Goal: Information Seeking & Learning: Learn about a topic

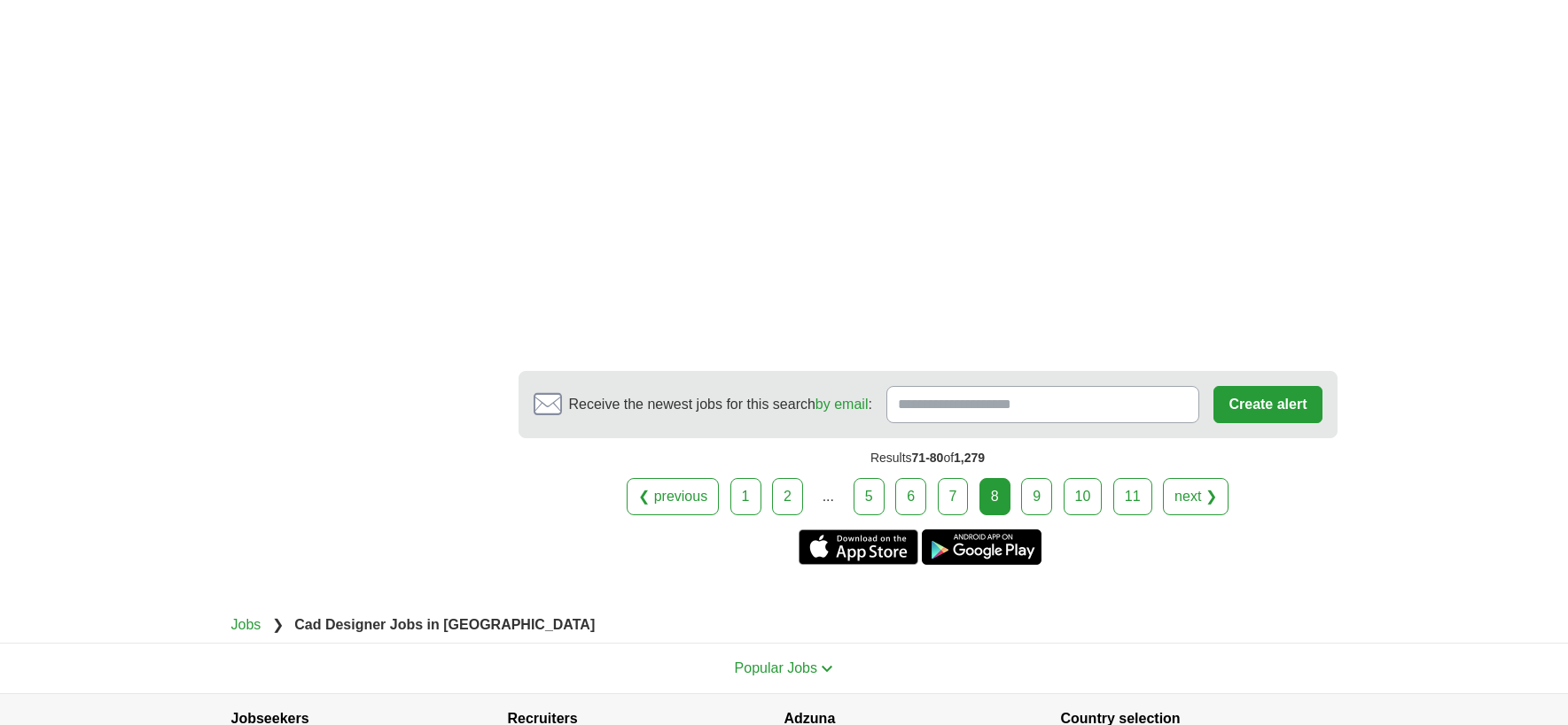
scroll to position [3100, 0]
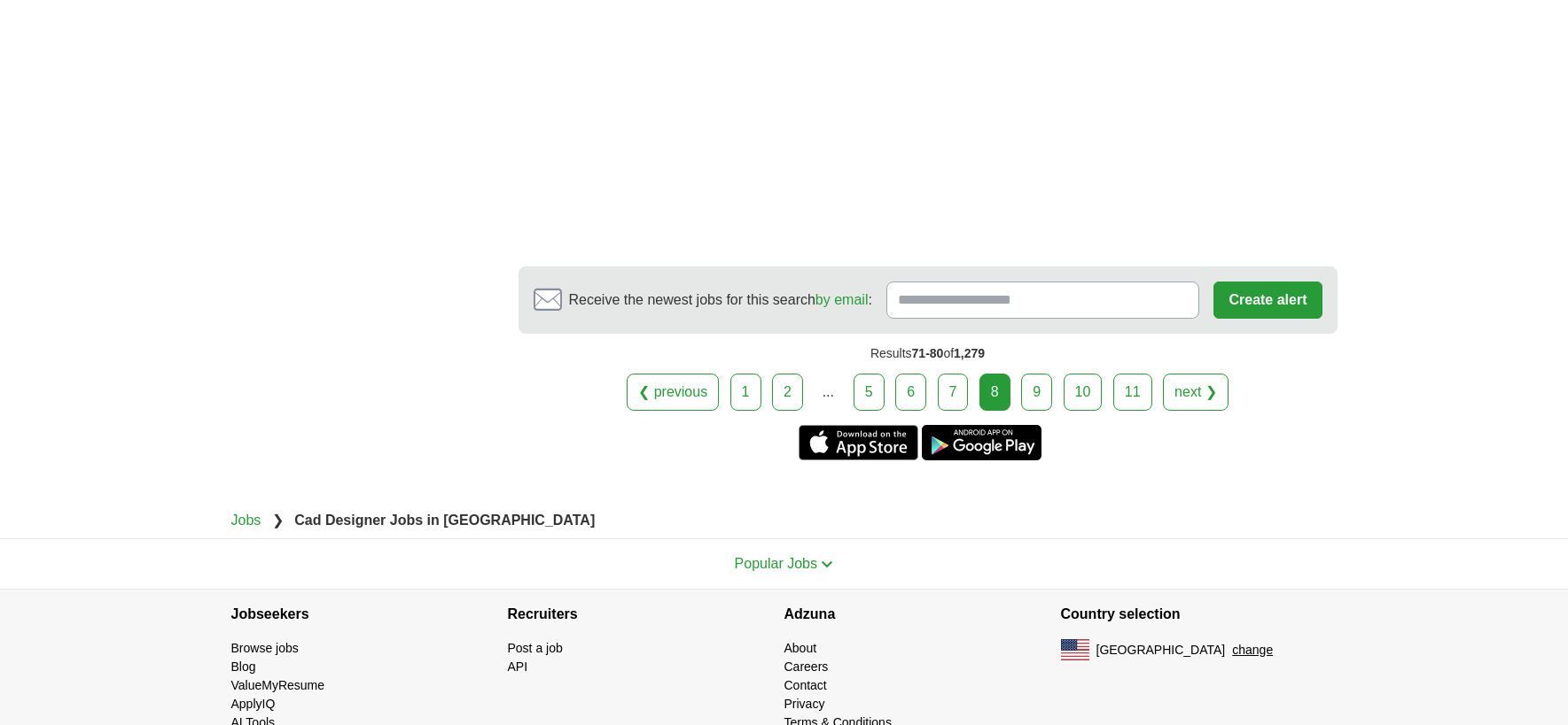
click at [1049, 374] on link "9" at bounding box center [1036, 392] width 31 height 37
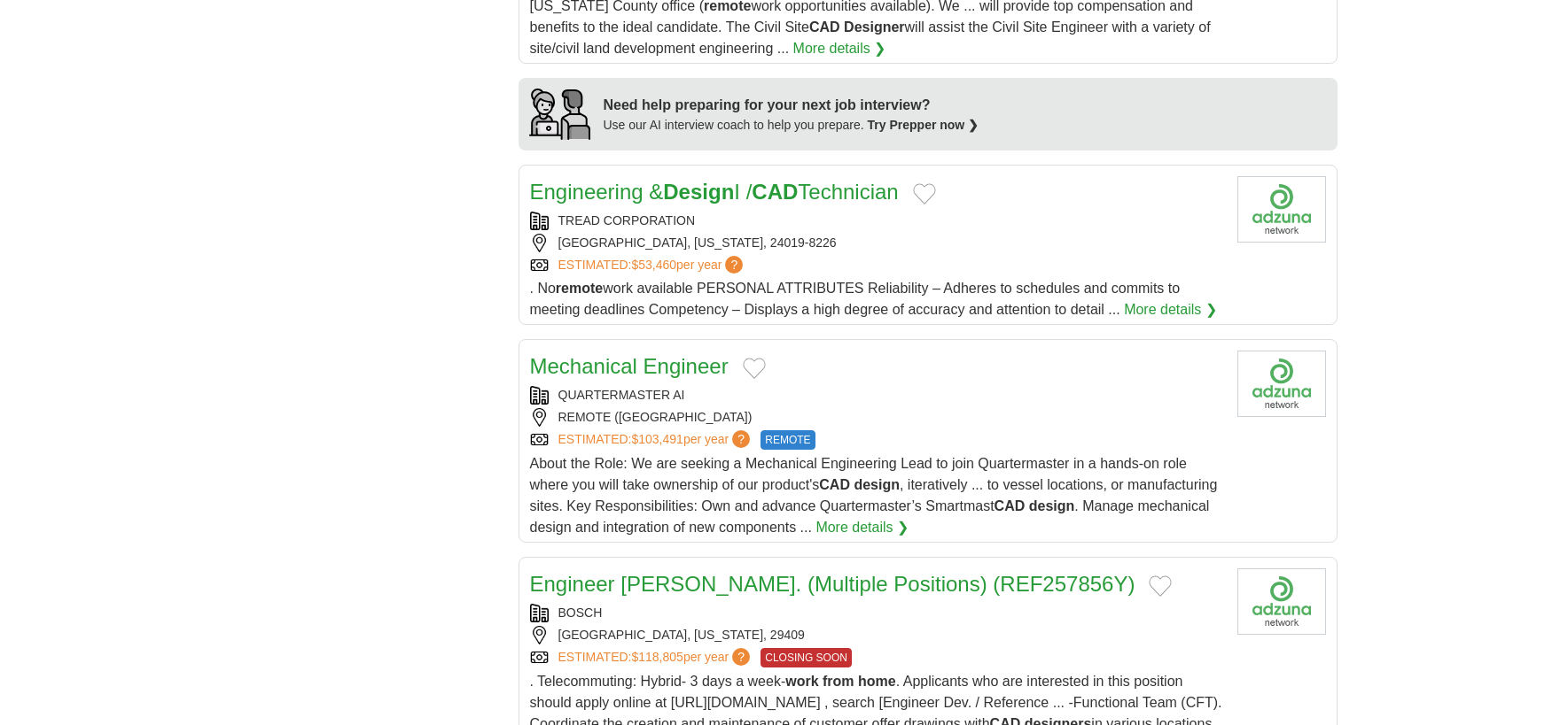
scroll to position [1595, 0]
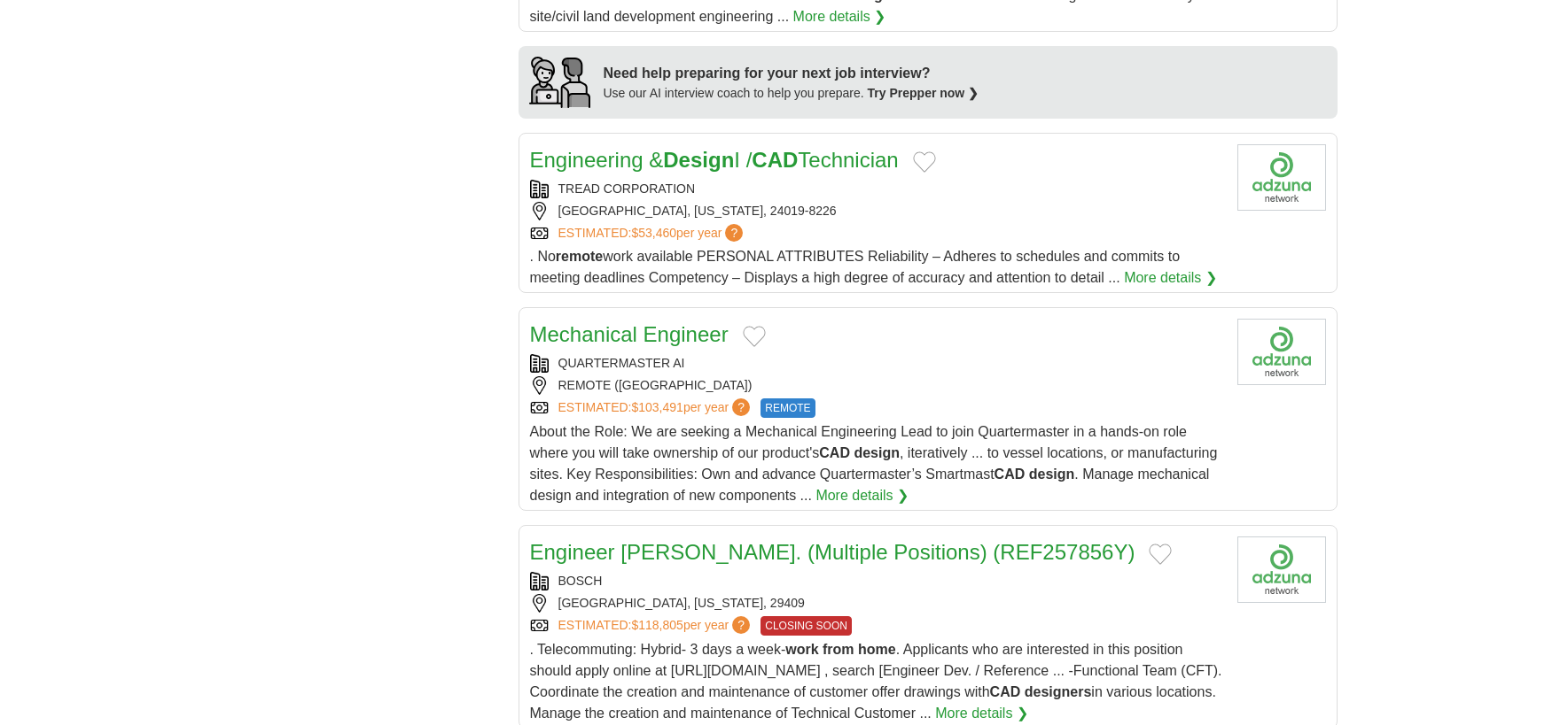
click at [596, 322] on link "Mechanical Engineer" at bounding box center [630, 334] width 199 height 24
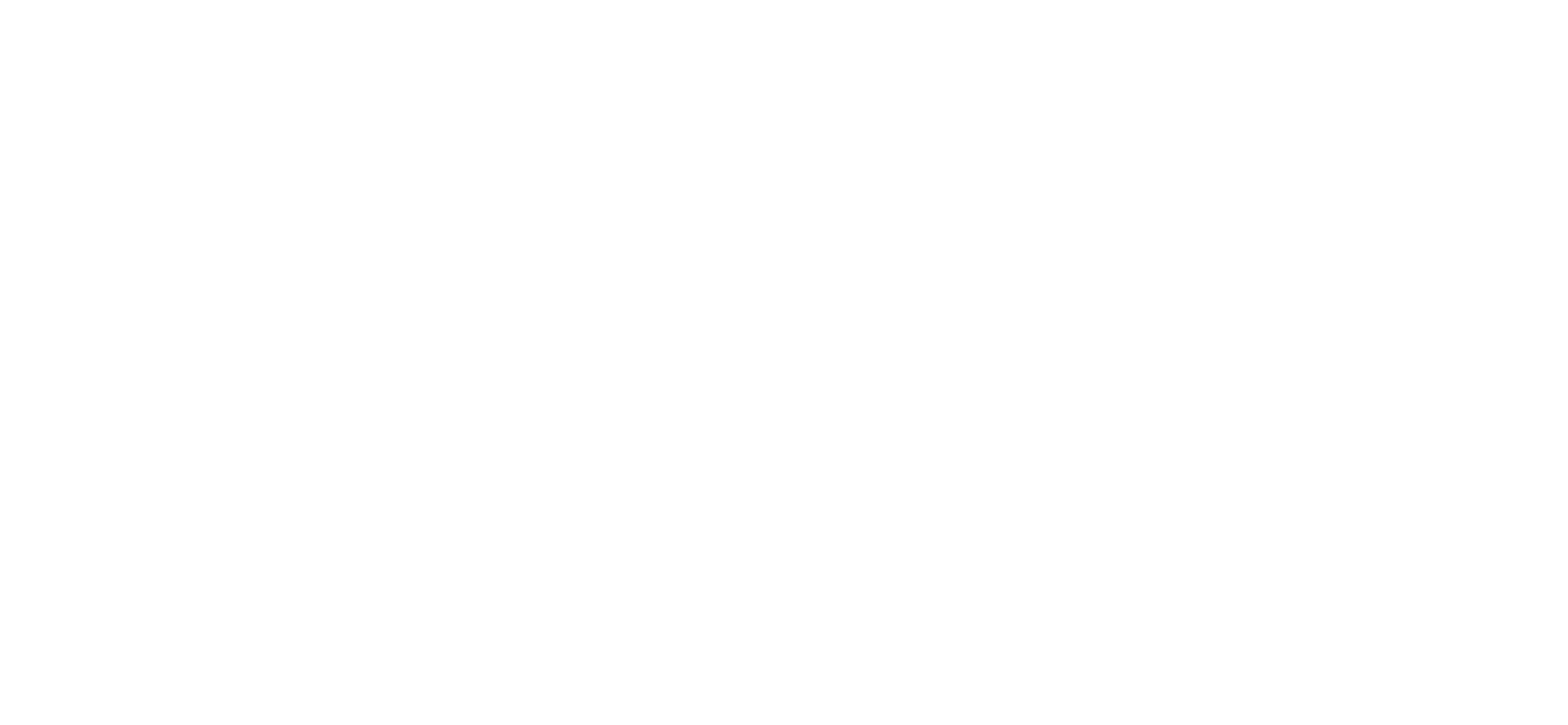
scroll to position [2923, 0]
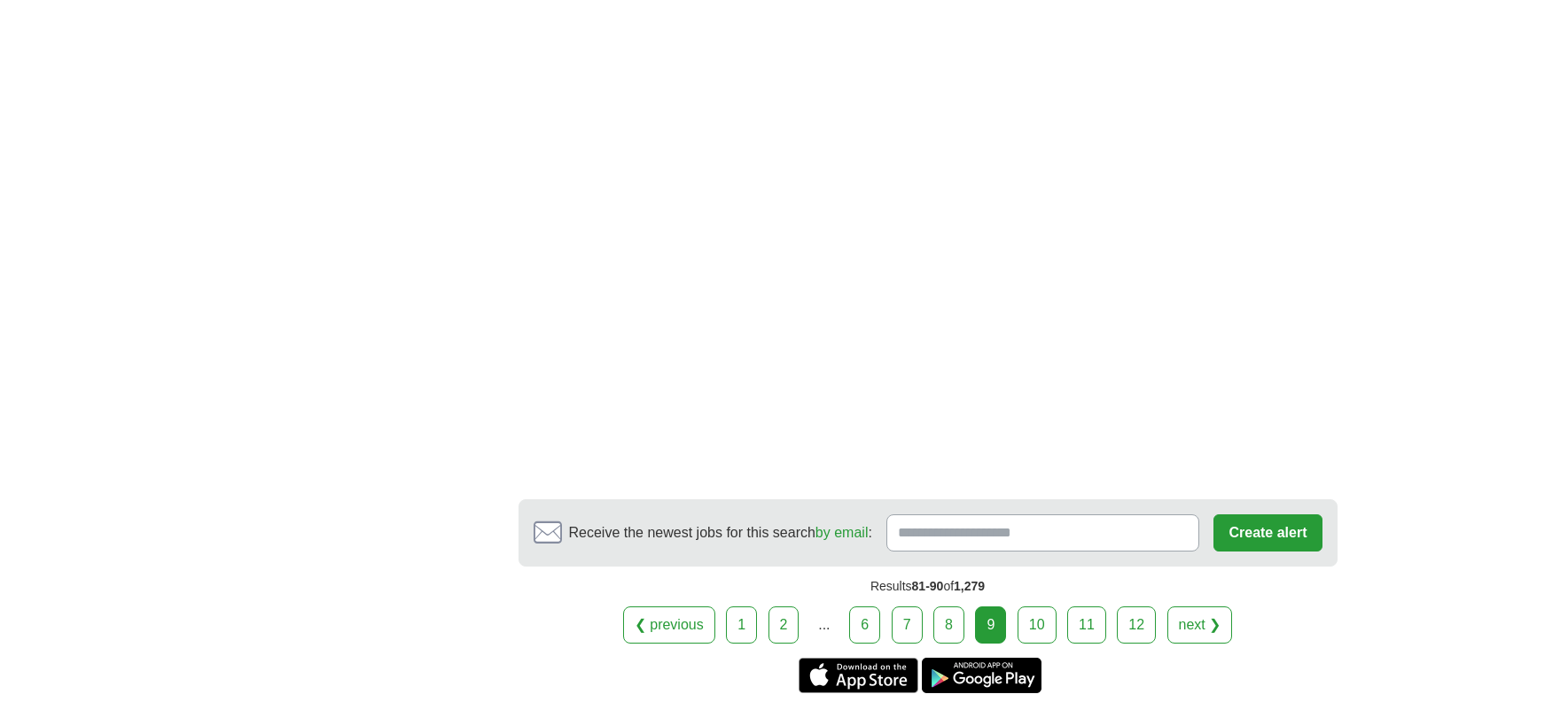
click at [1029, 608] on link "10" at bounding box center [1037, 626] width 39 height 37
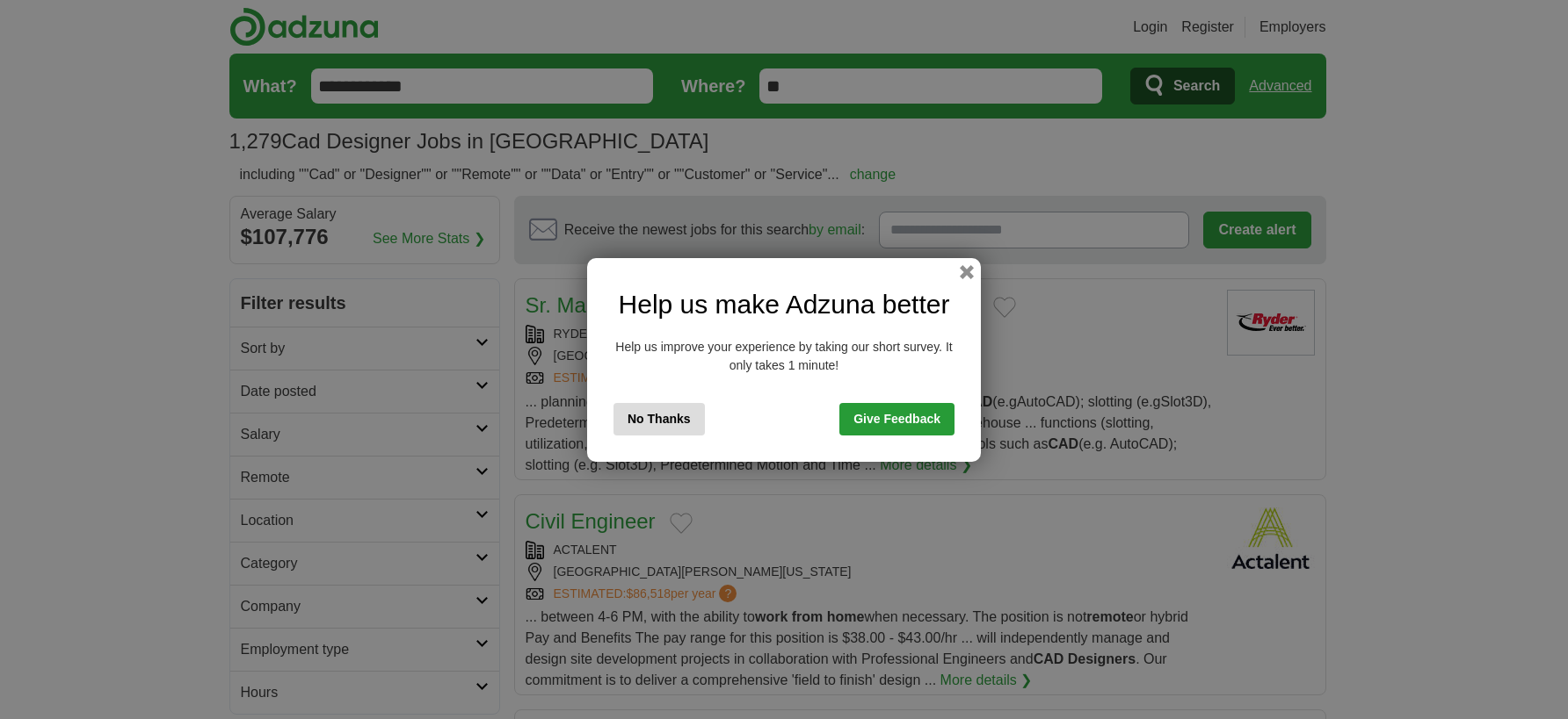
click at [618, 414] on button "No Thanks" at bounding box center [659, 419] width 92 height 33
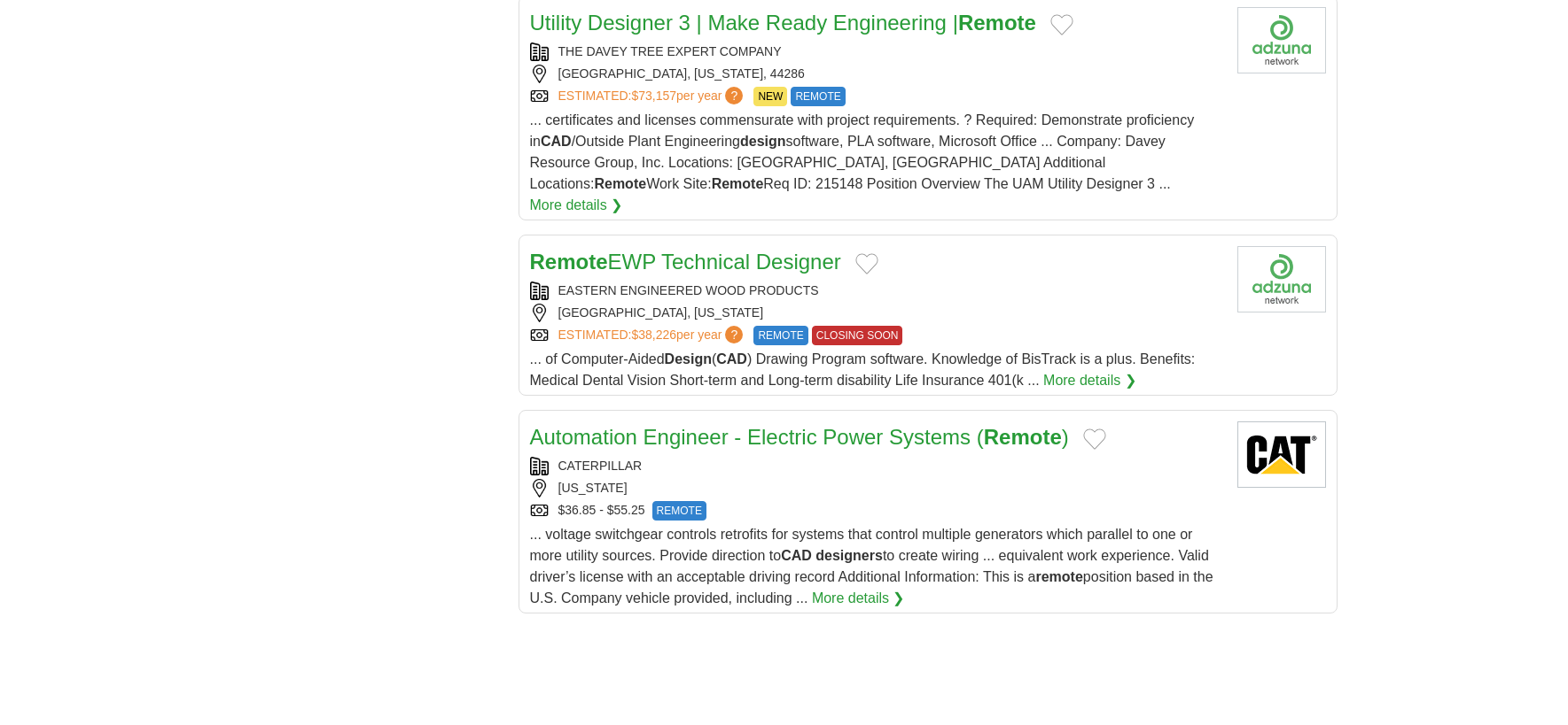
scroll to position [1949, 0]
click at [676, 248] on link "Remote EWP Technical Designer" at bounding box center [685, 260] width 311 height 24
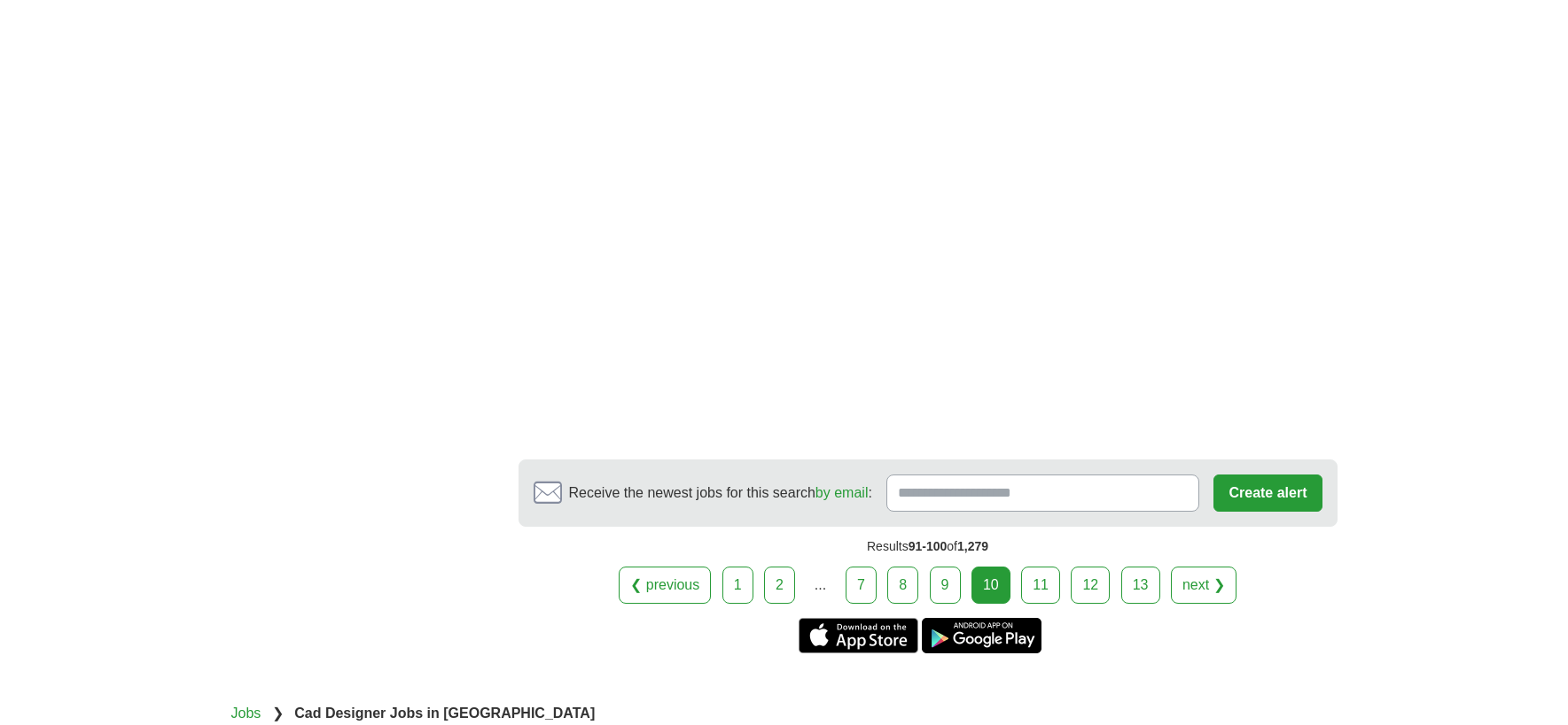
scroll to position [3100, 0]
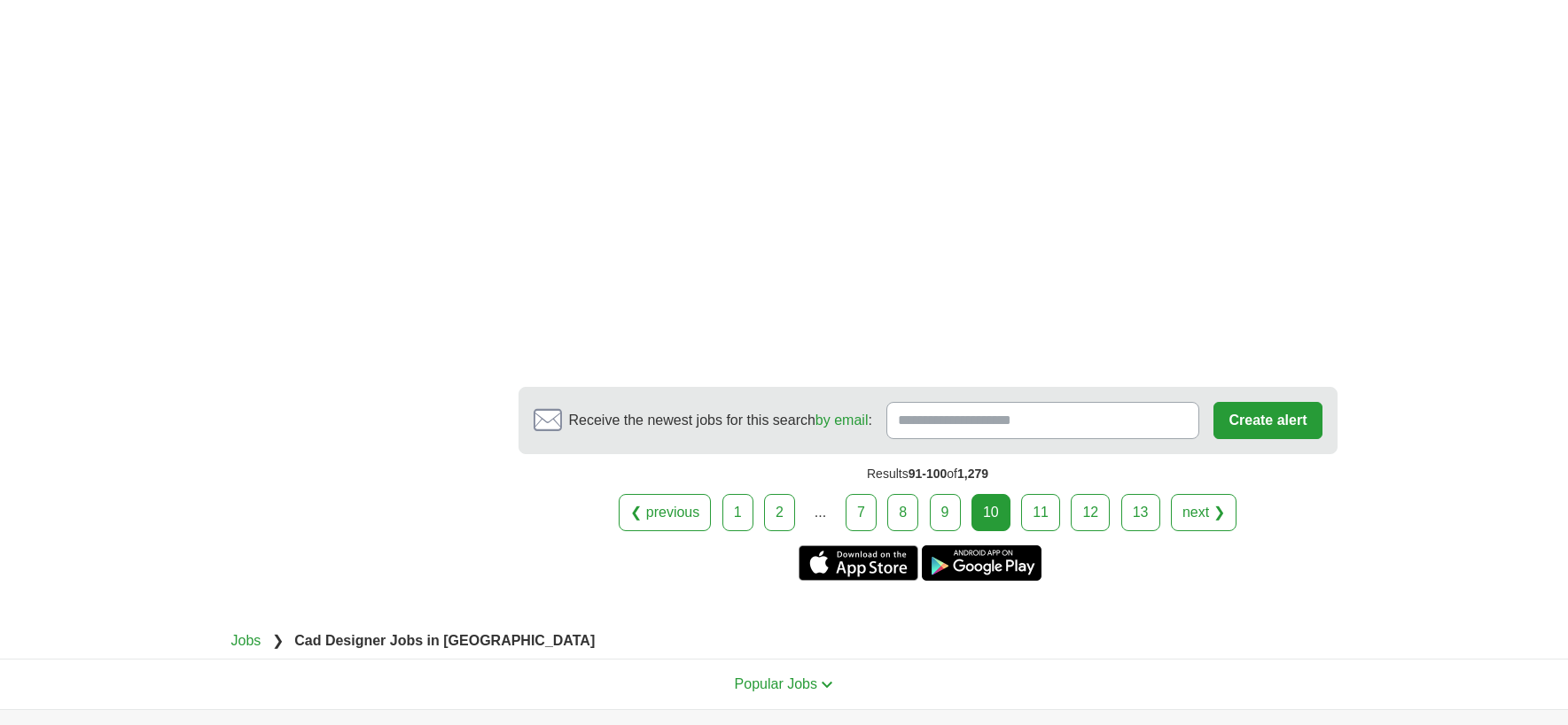
click at [1032, 494] on link "11" at bounding box center [1041, 513] width 39 height 37
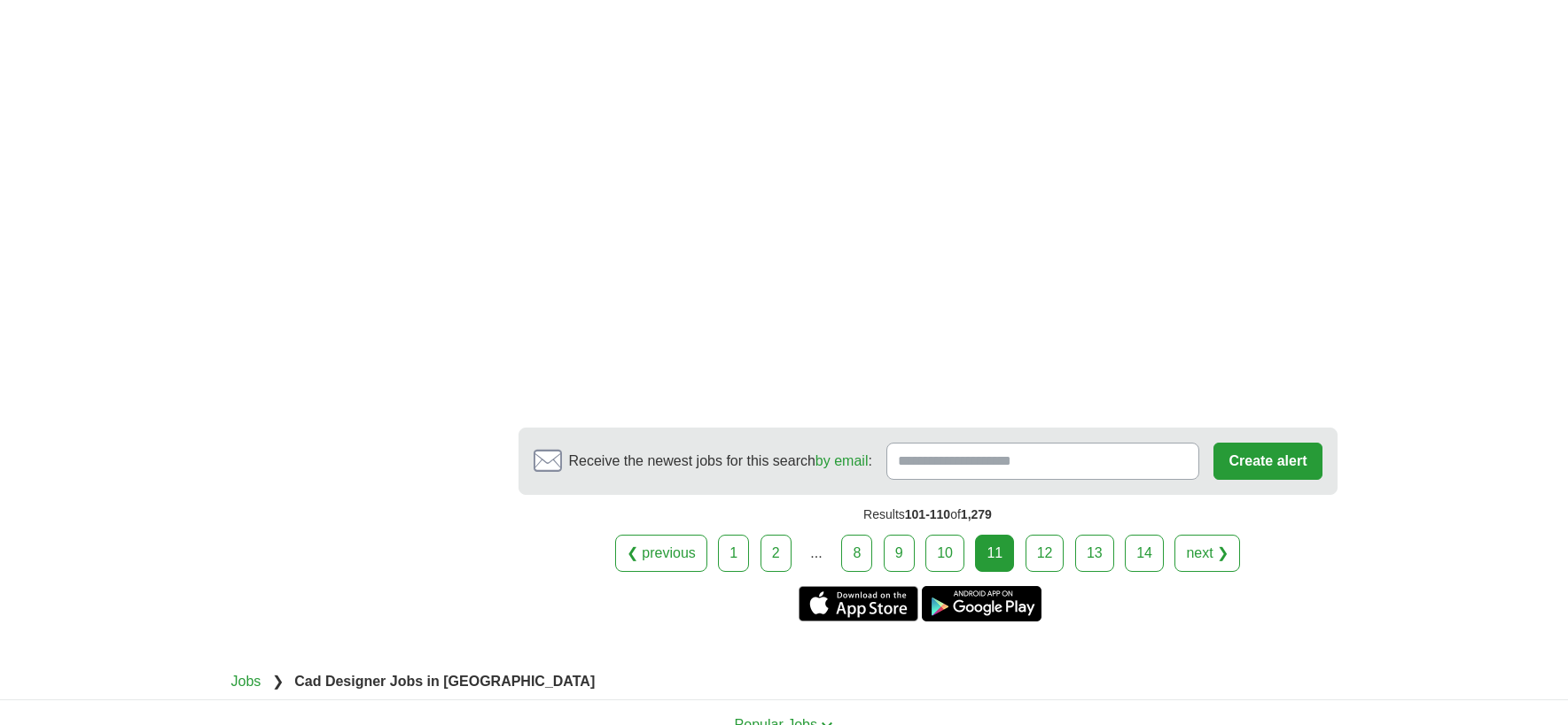
scroll to position [3188, 0]
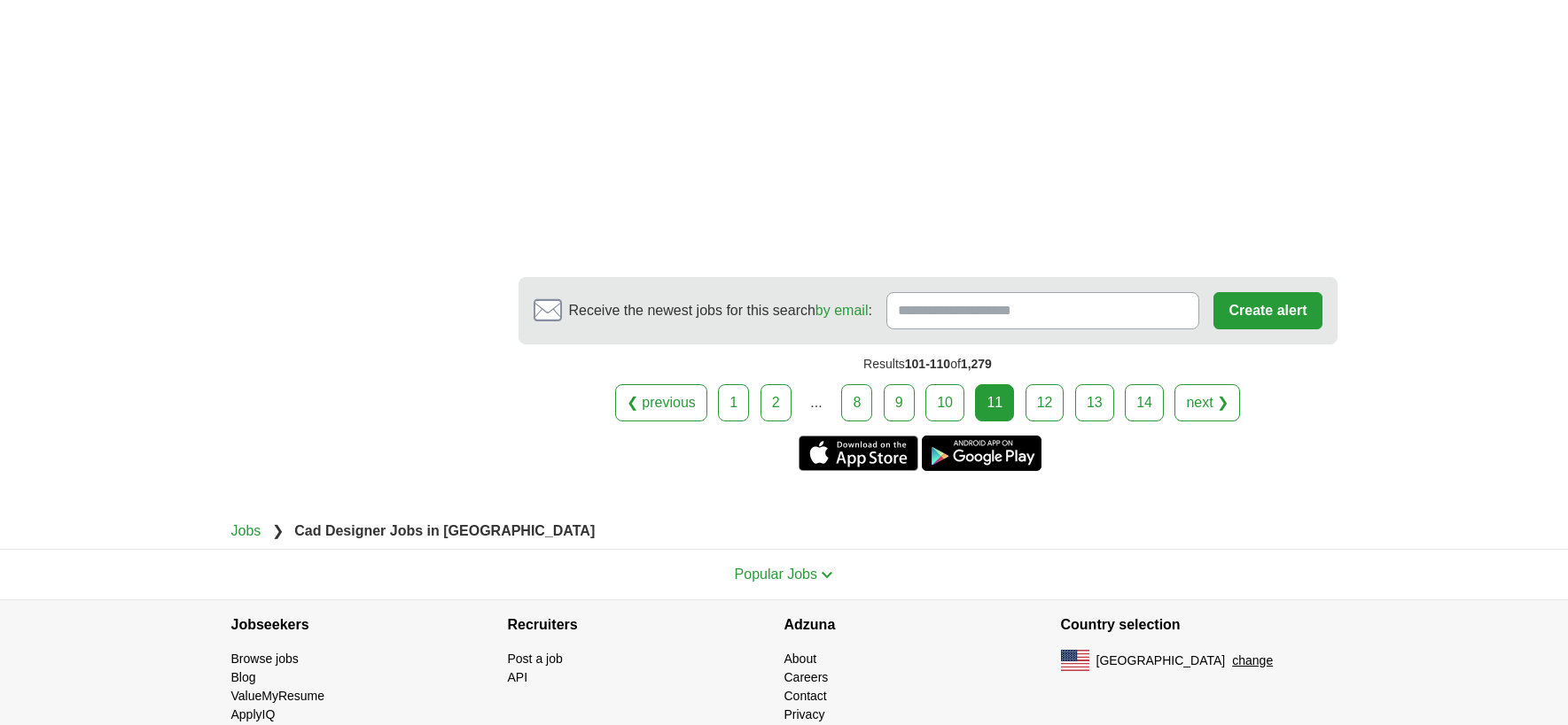
click at [1041, 413] on link "12" at bounding box center [1045, 403] width 39 height 37
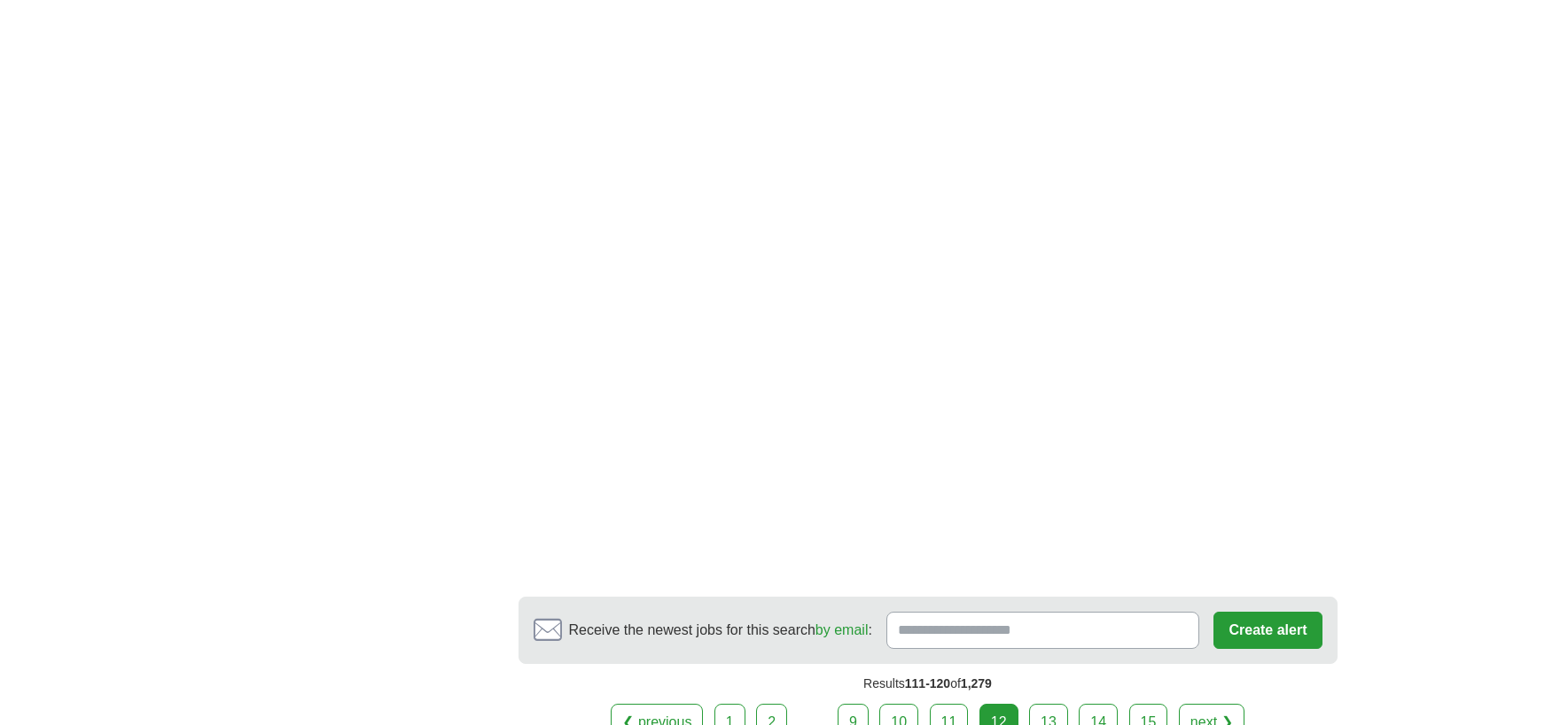
scroll to position [3011, 0]
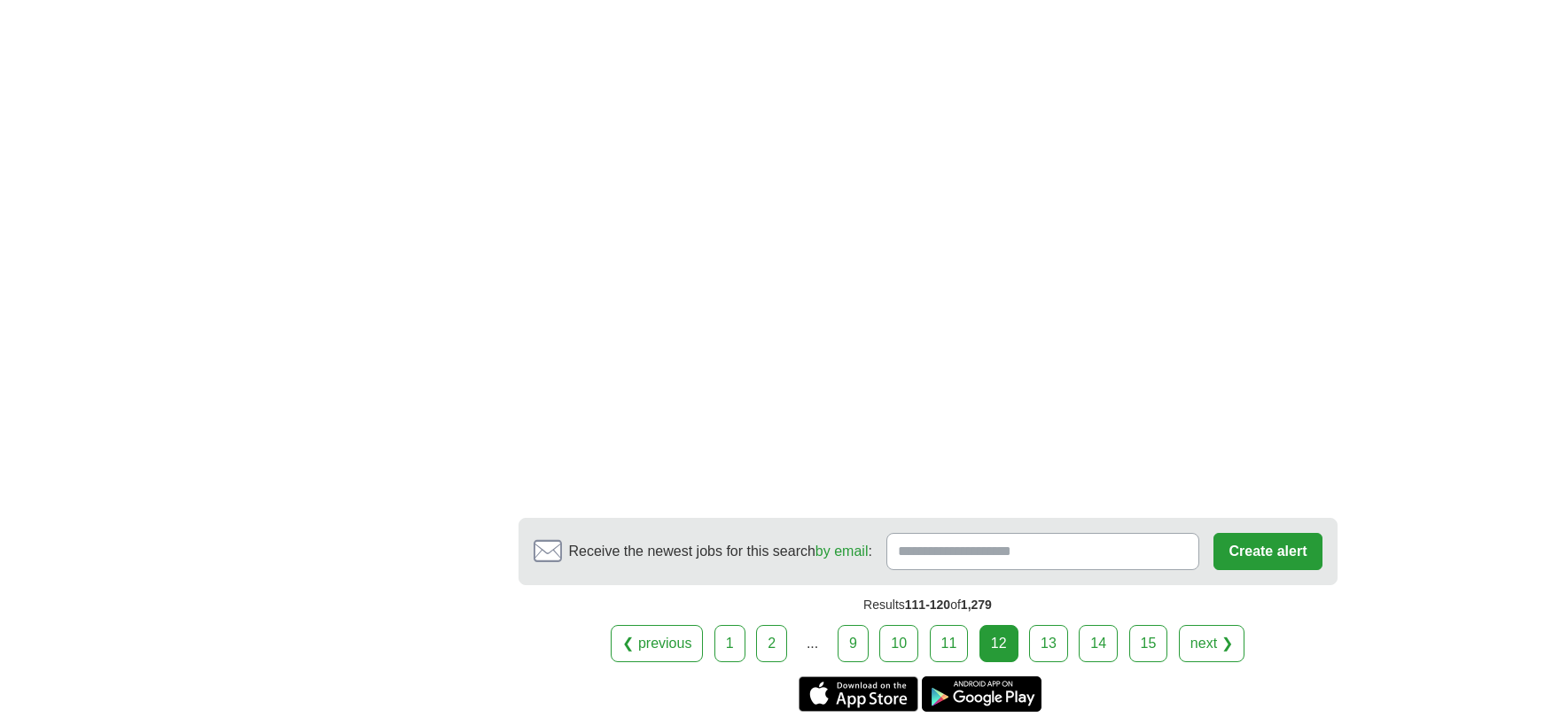
click at [1041, 626] on link "13" at bounding box center [1049, 644] width 39 height 37
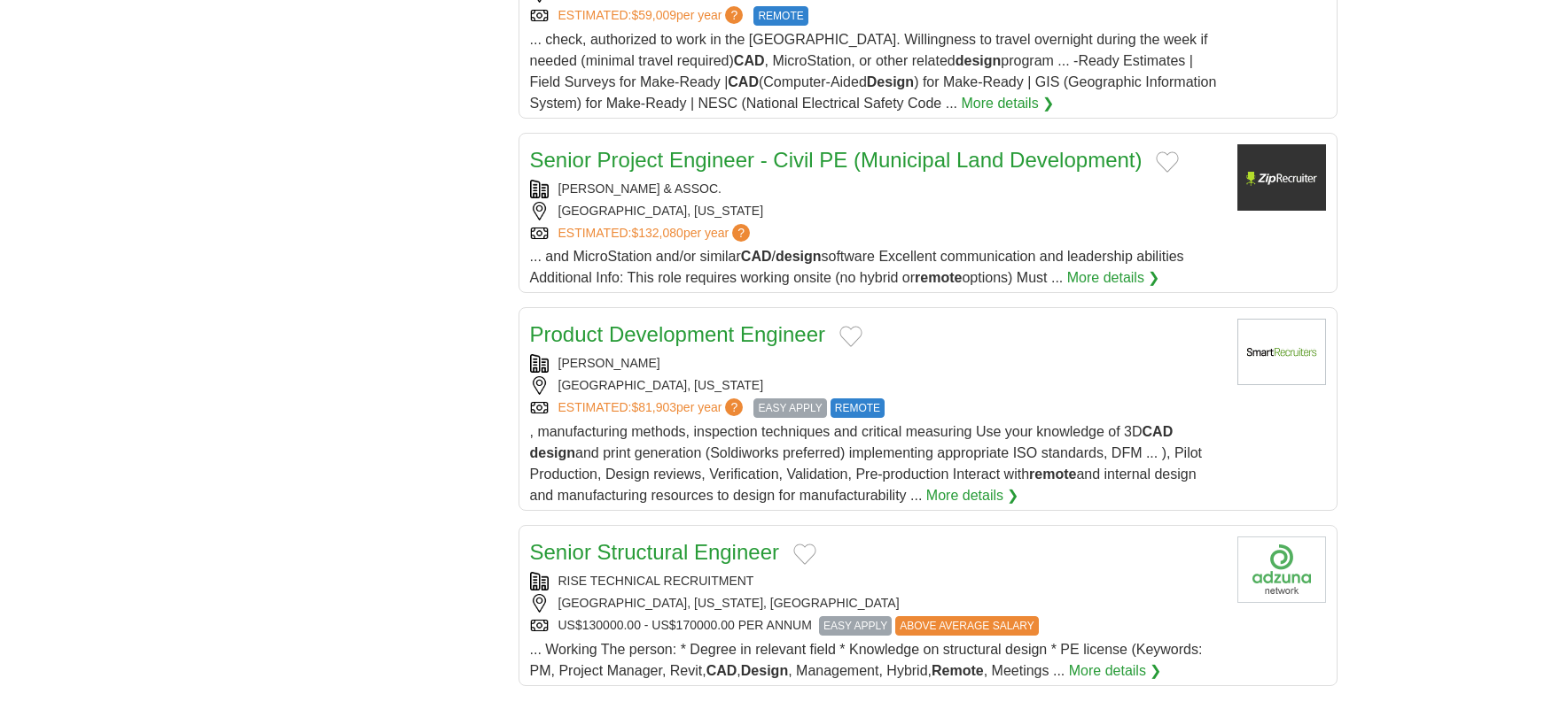
scroll to position [1860, 0]
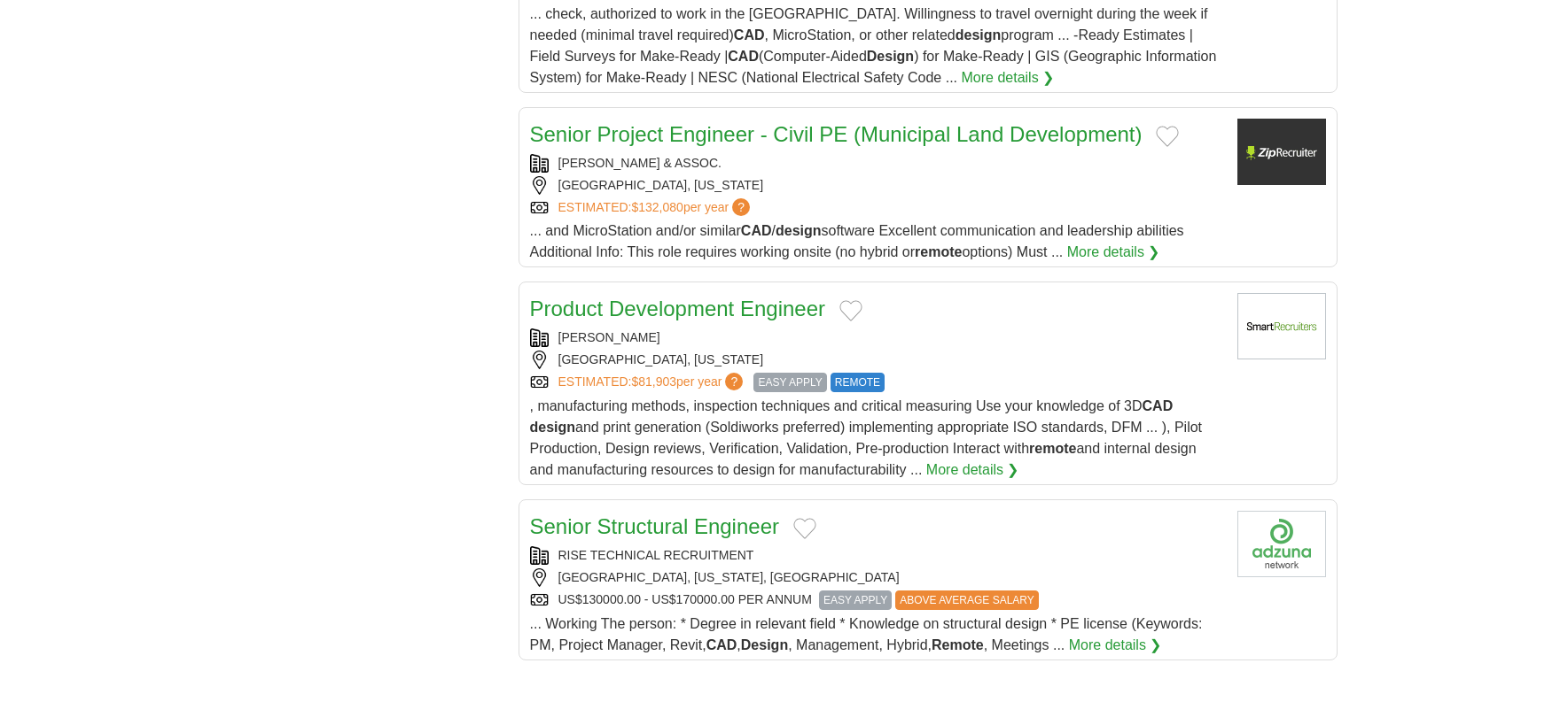
click at [624, 301] on link "Product Development Engineer" at bounding box center [677, 308] width 296 height 24
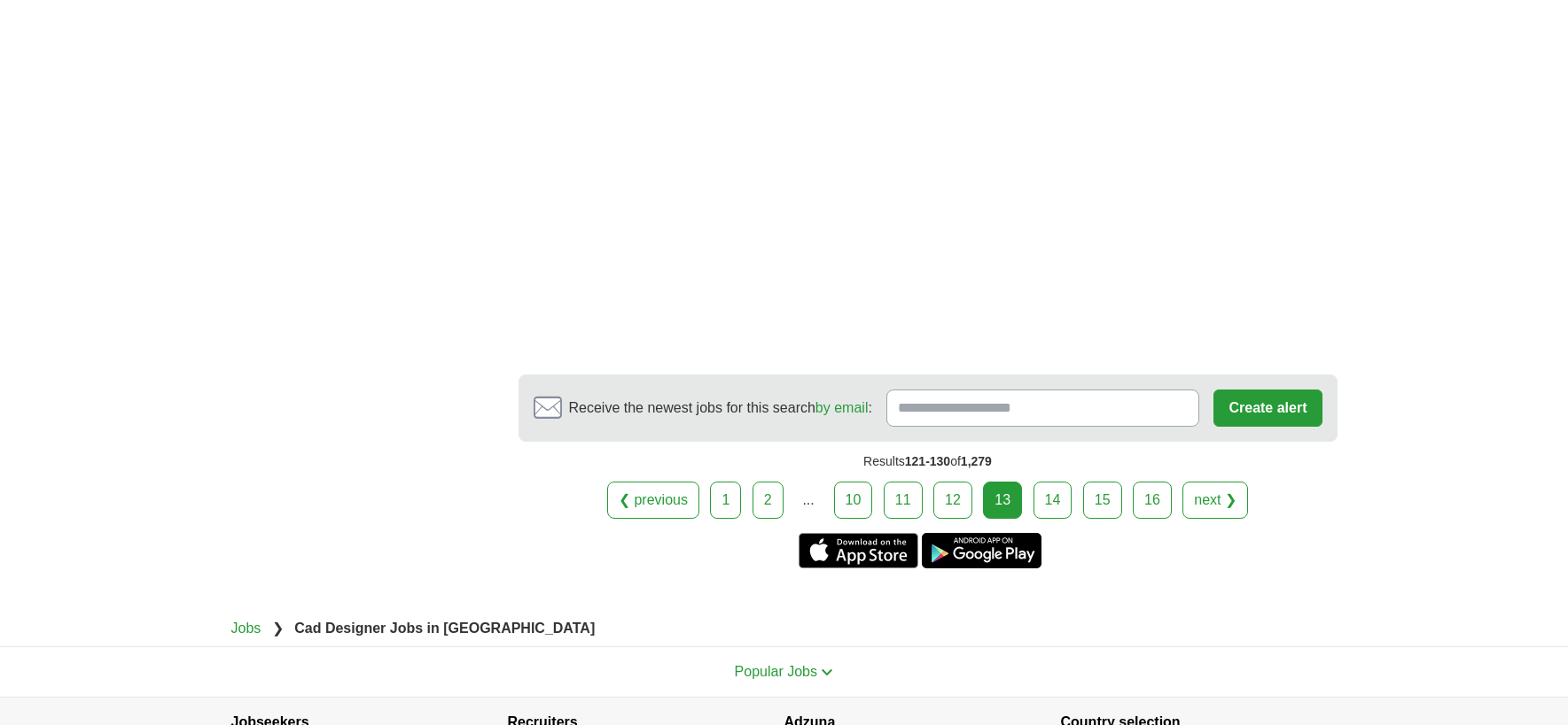
scroll to position [3011, 0]
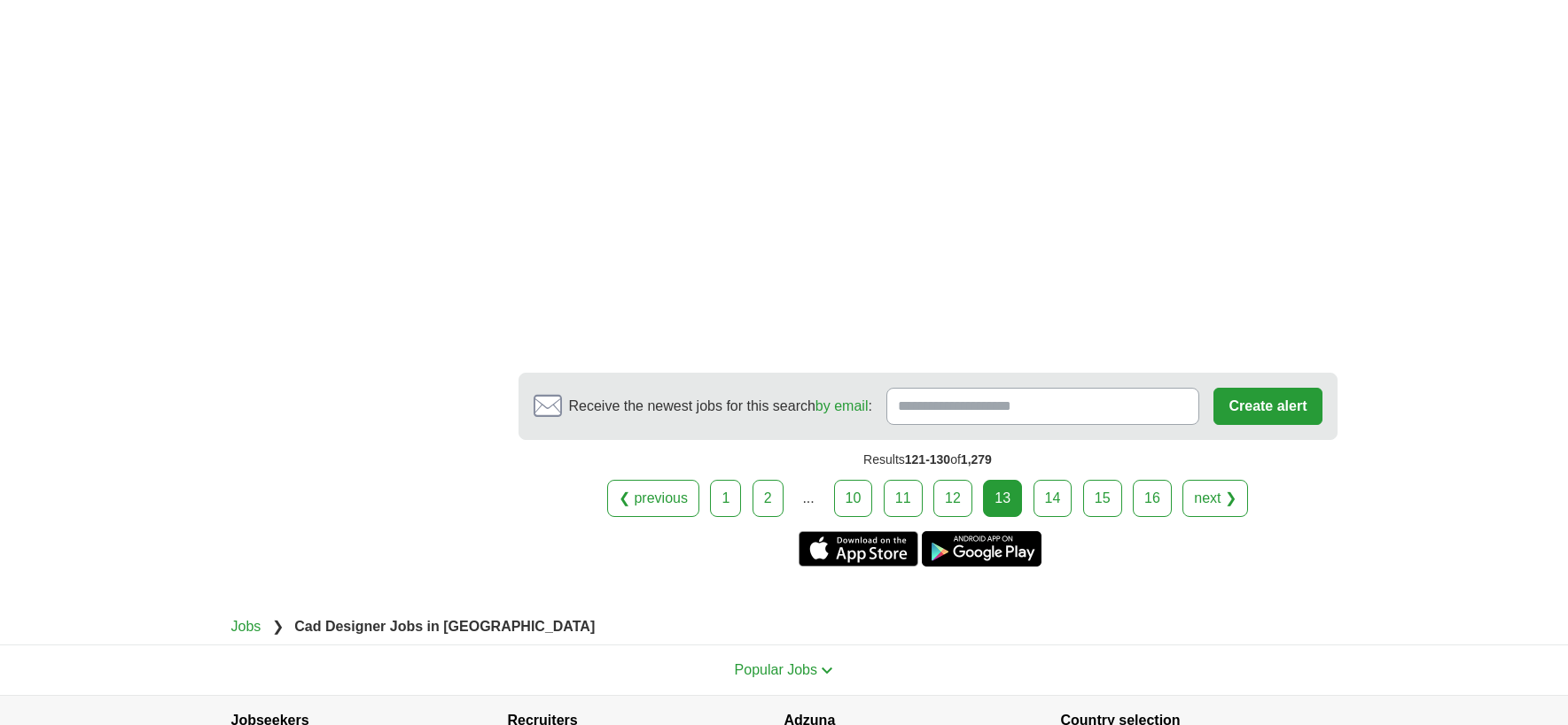
click at [1052, 506] on link "14" at bounding box center [1053, 499] width 39 height 37
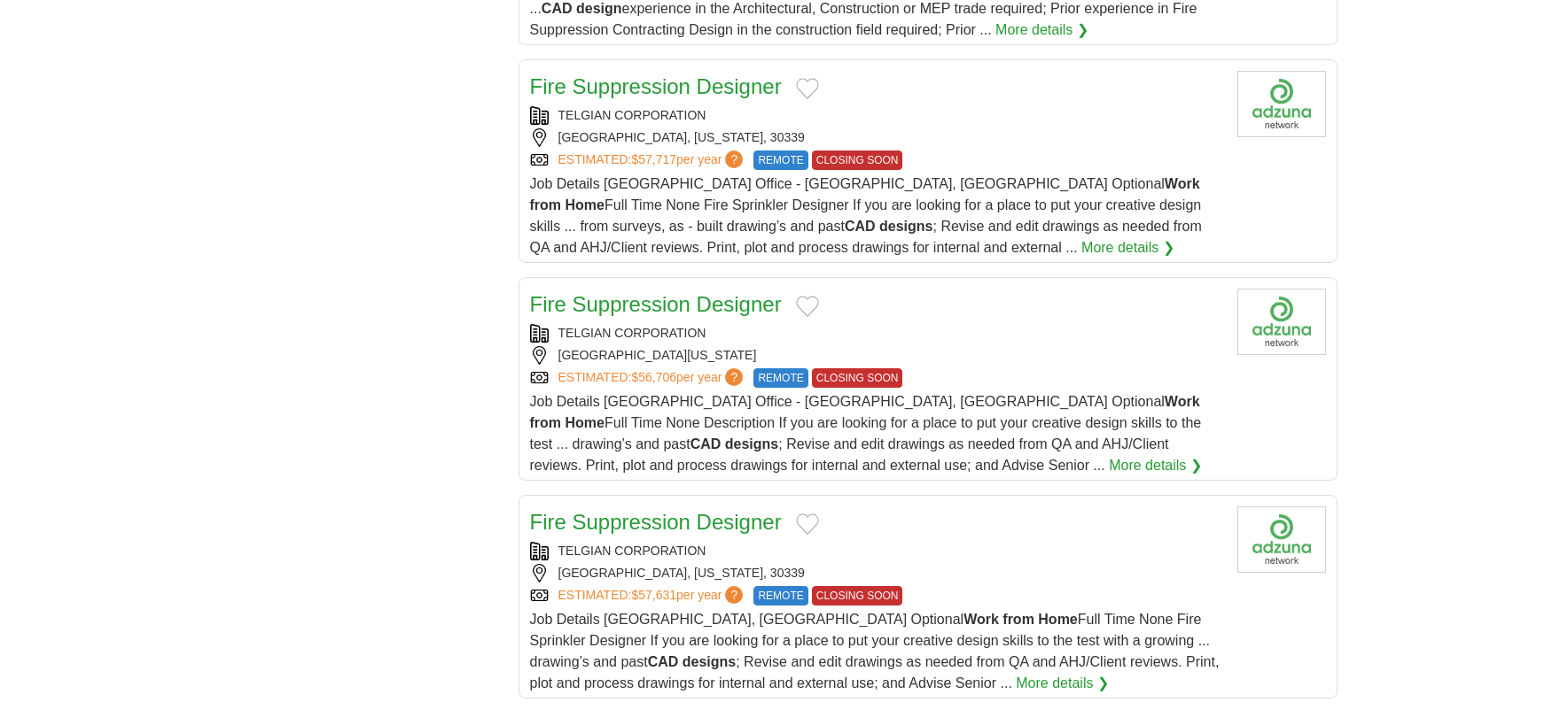
scroll to position [1949, 0]
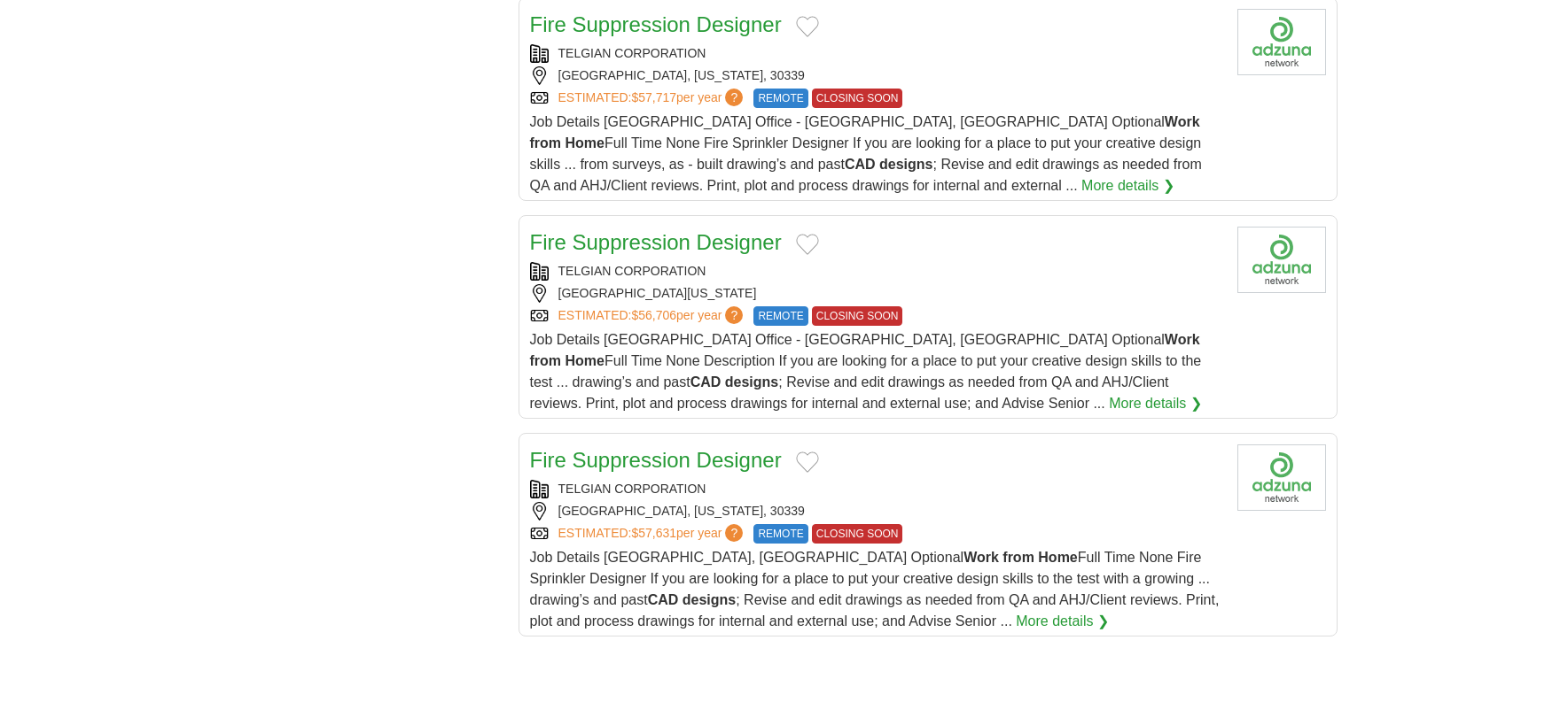
click at [653, 230] on link "Fire Suppression Designer" at bounding box center [655, 241] width 251 height 24
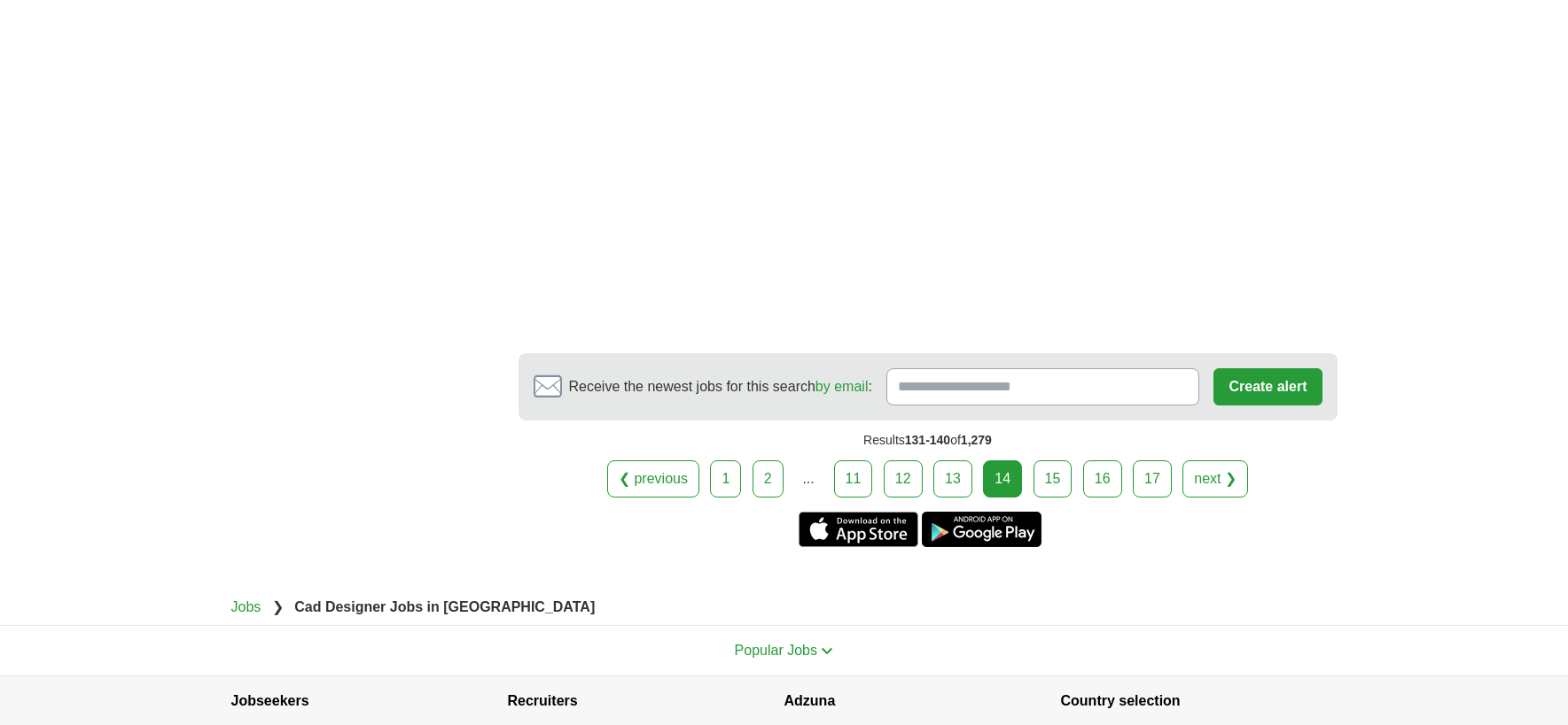
scroll to position [3200, 0]
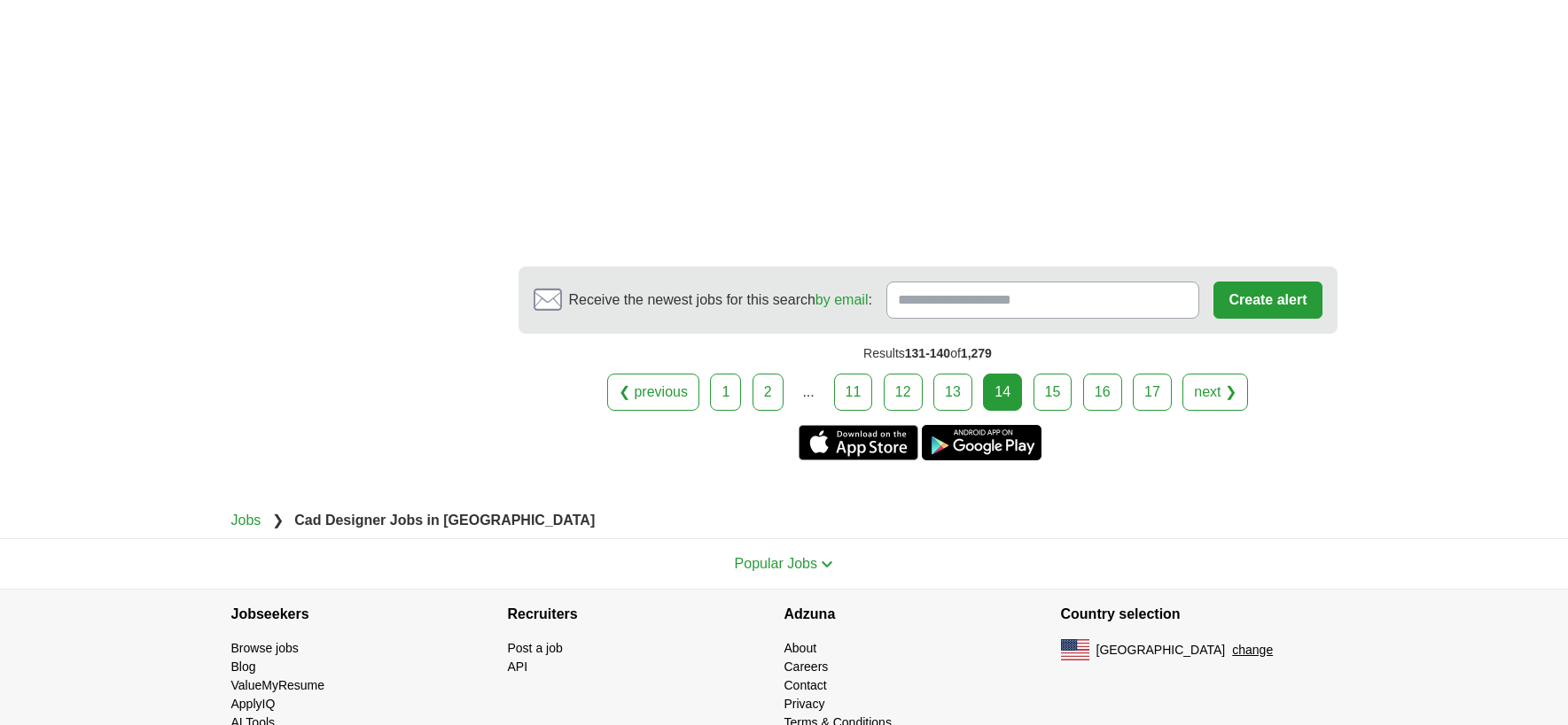
click at [1044, 374] on link "15" at bounding box center [1053, 392] width 39 height 37
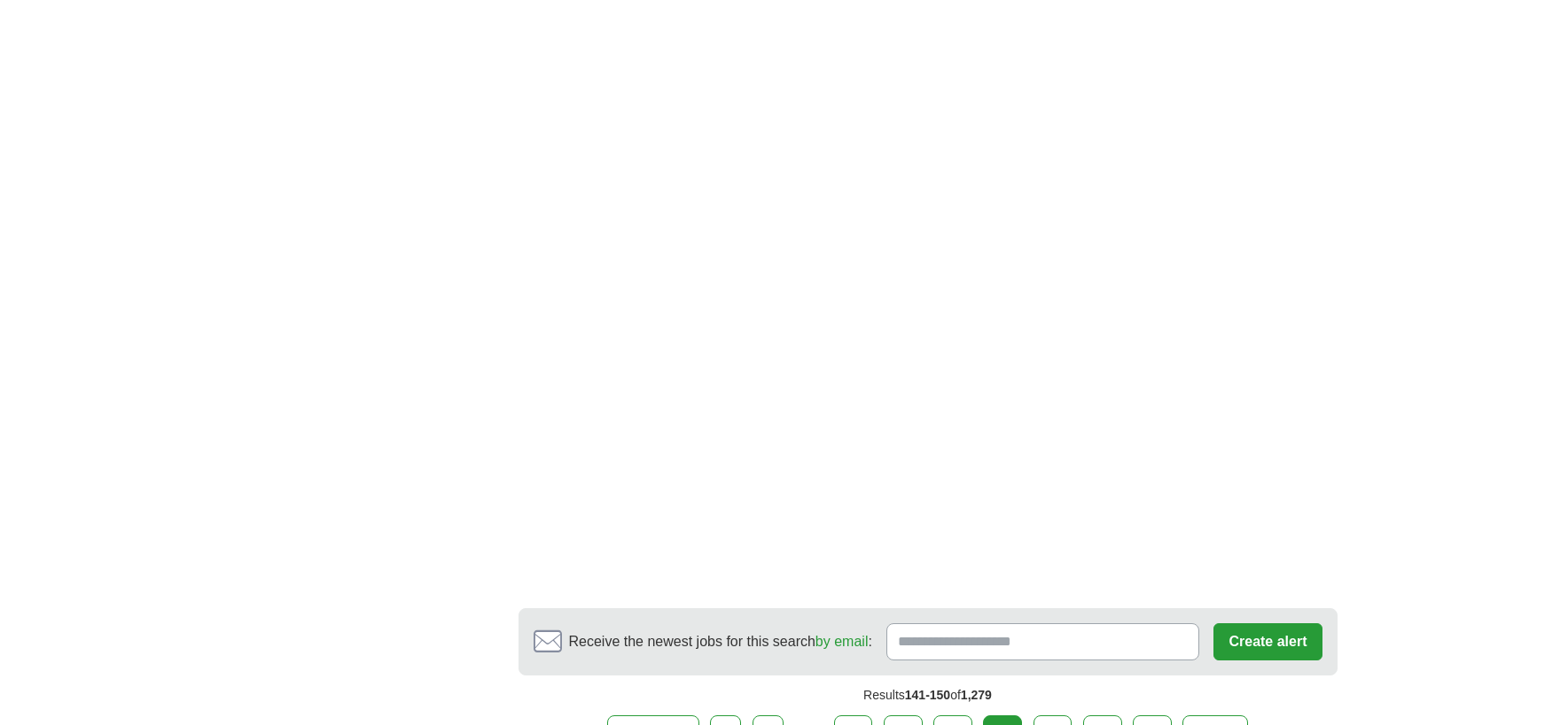
scroll to position [3188, 0]
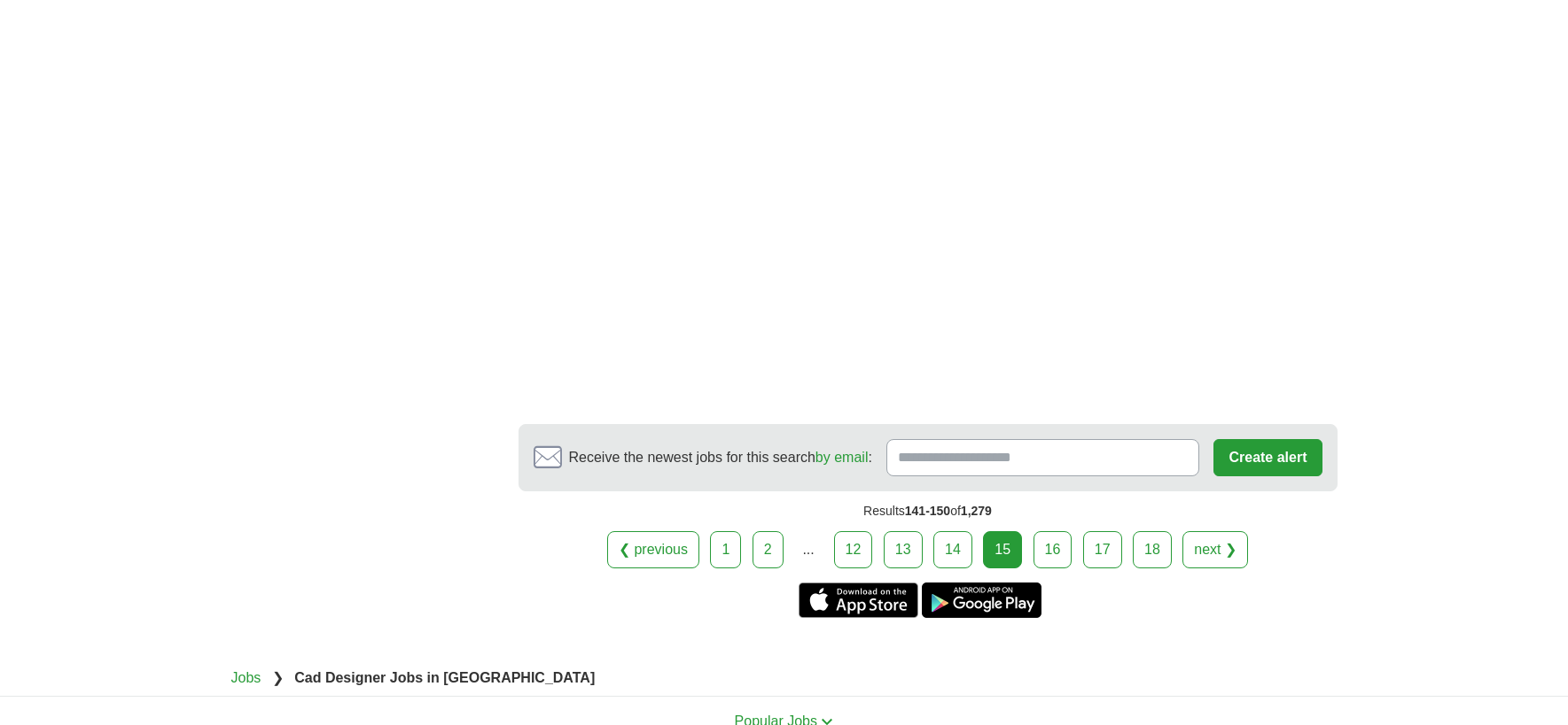
click at [1051, 532] on link "16" at bounding box center [1053, 550] width 39 height 37
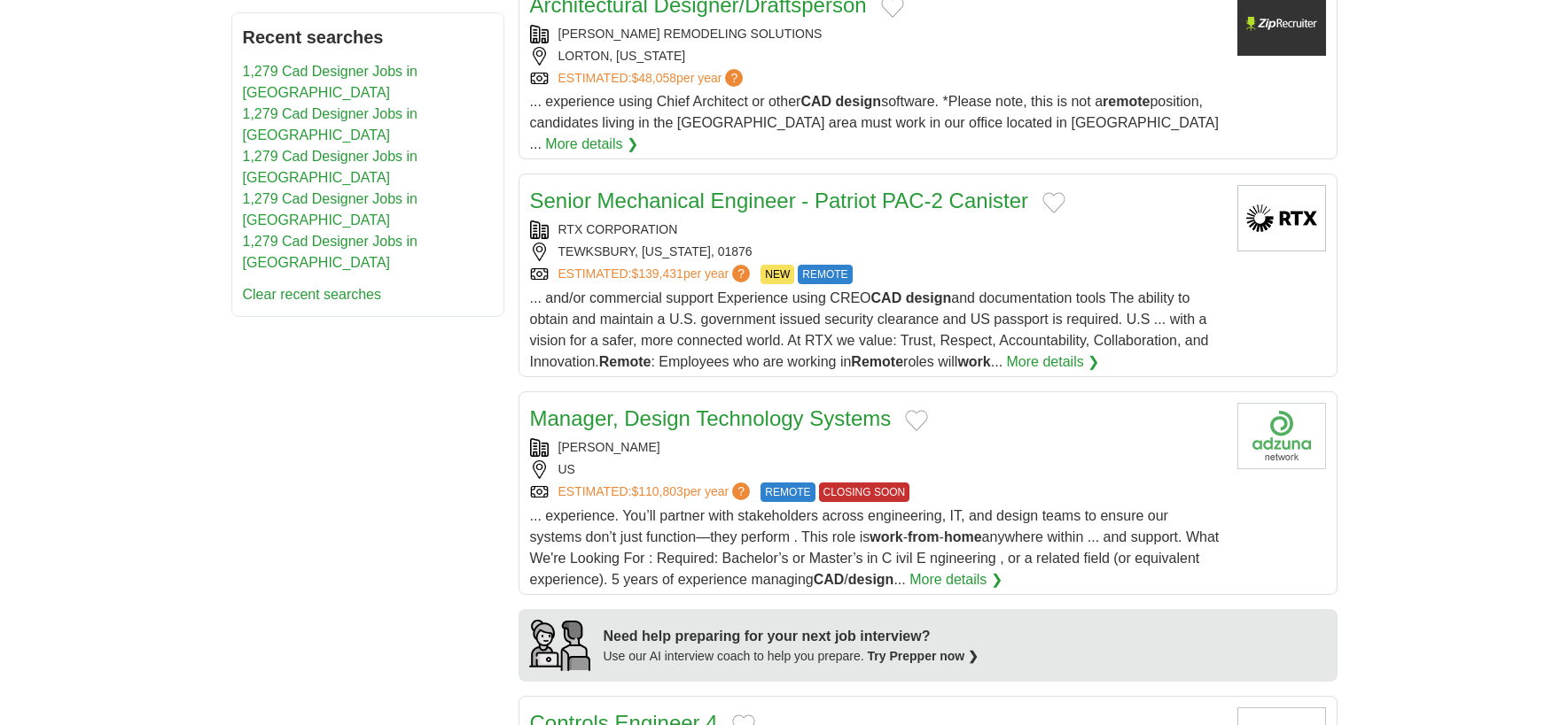
scroll to position [1151, 0]
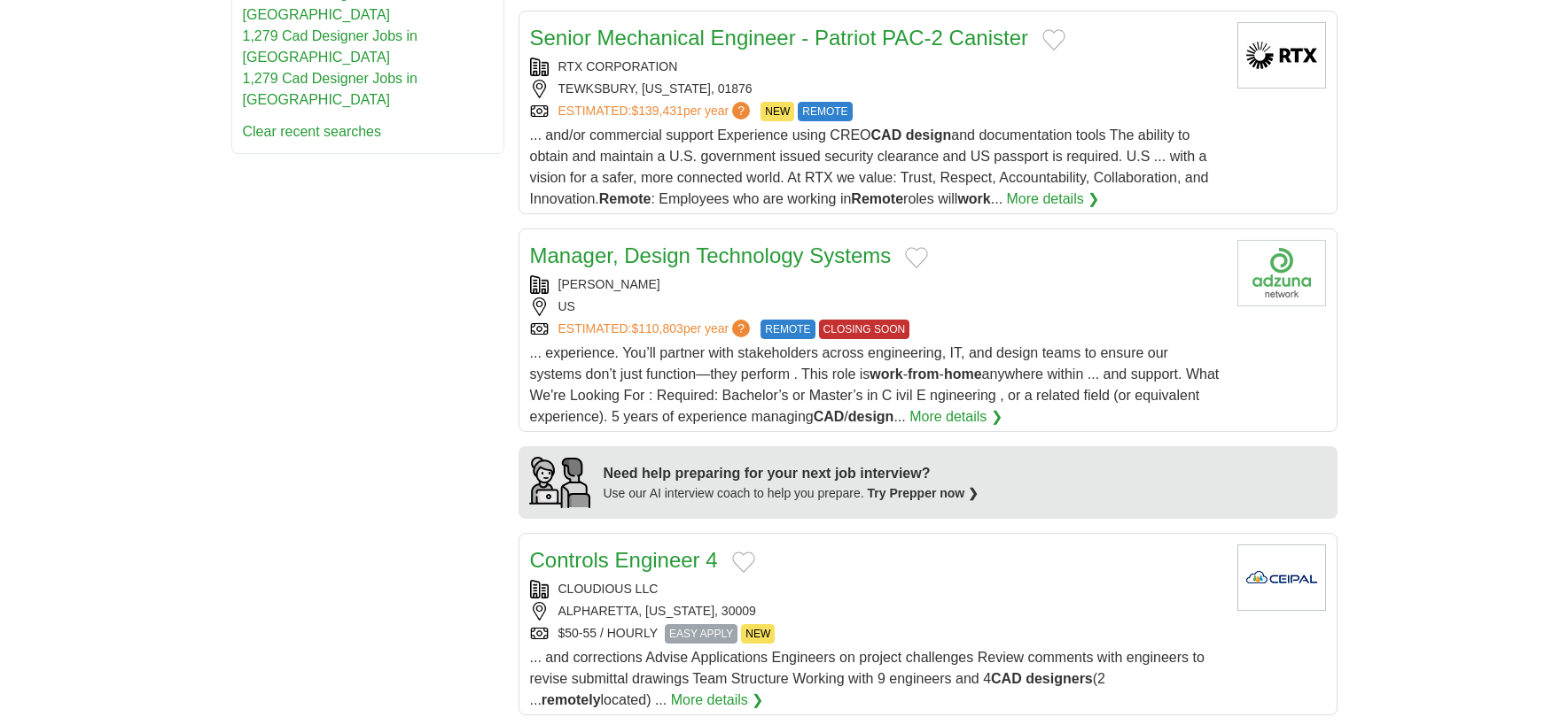
click at [661, 243] on link "Manager, Design Technology Systems" at bounding box center [710, 255] width 361 height 24
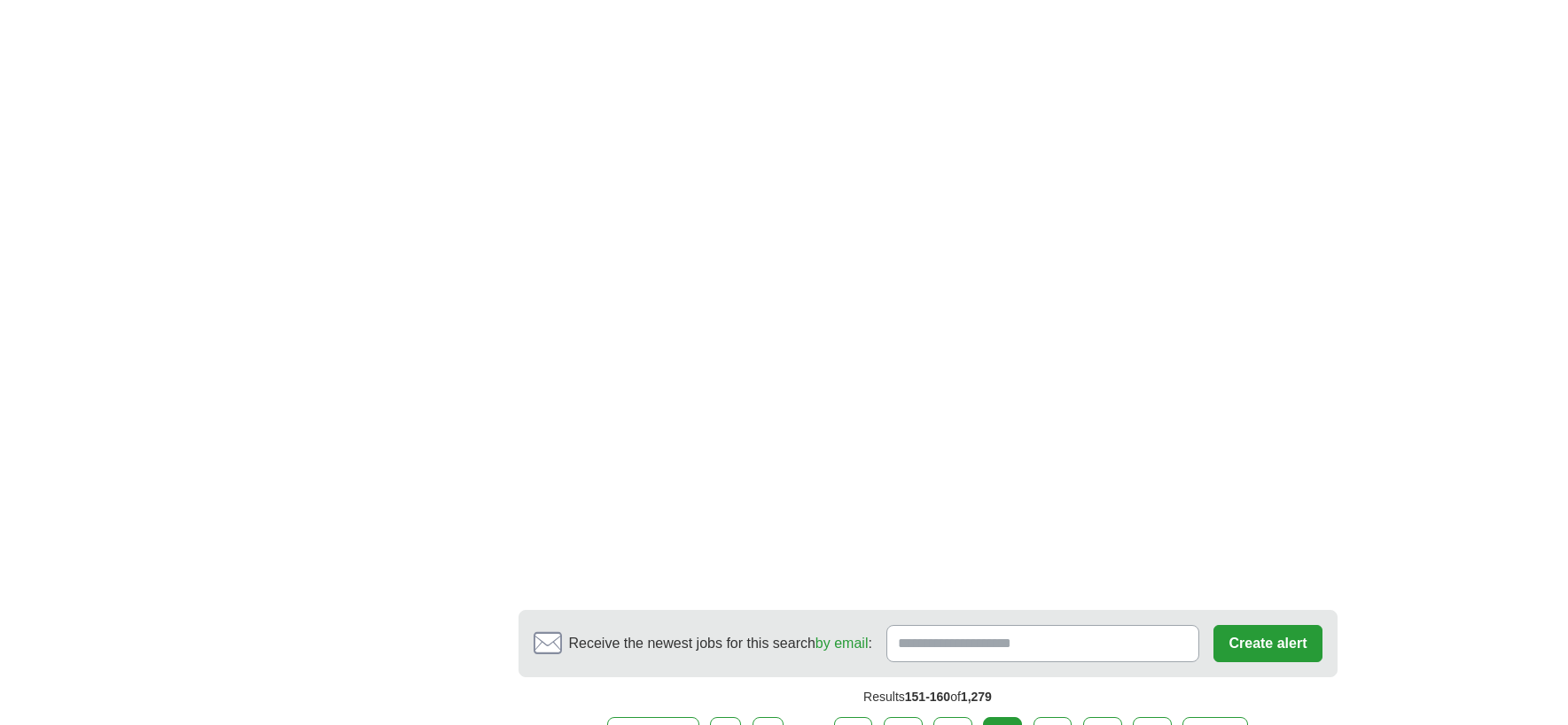
scroll to position [2923, 0]
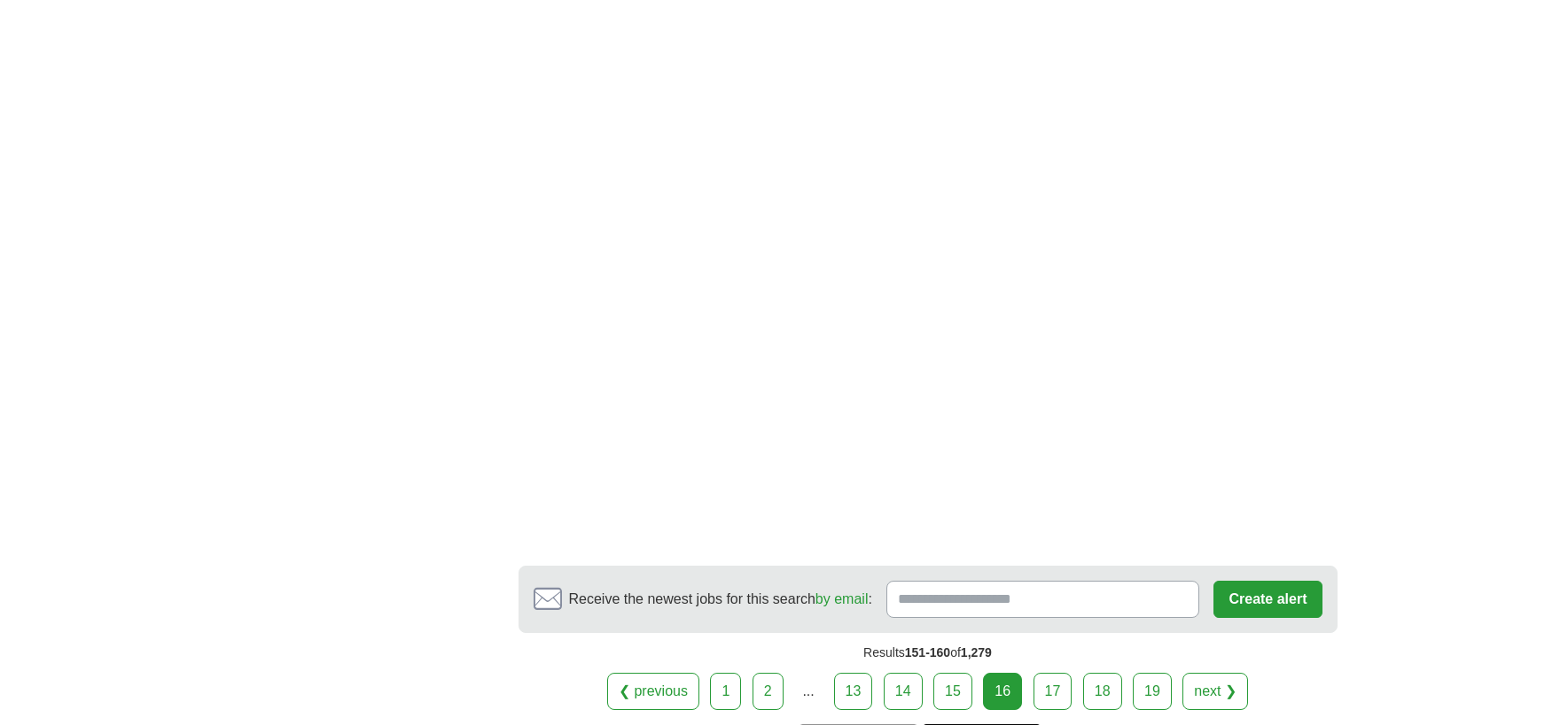
click at [1037, 674] on link "17" at bounding box center [1053, 692] width 39 height 37
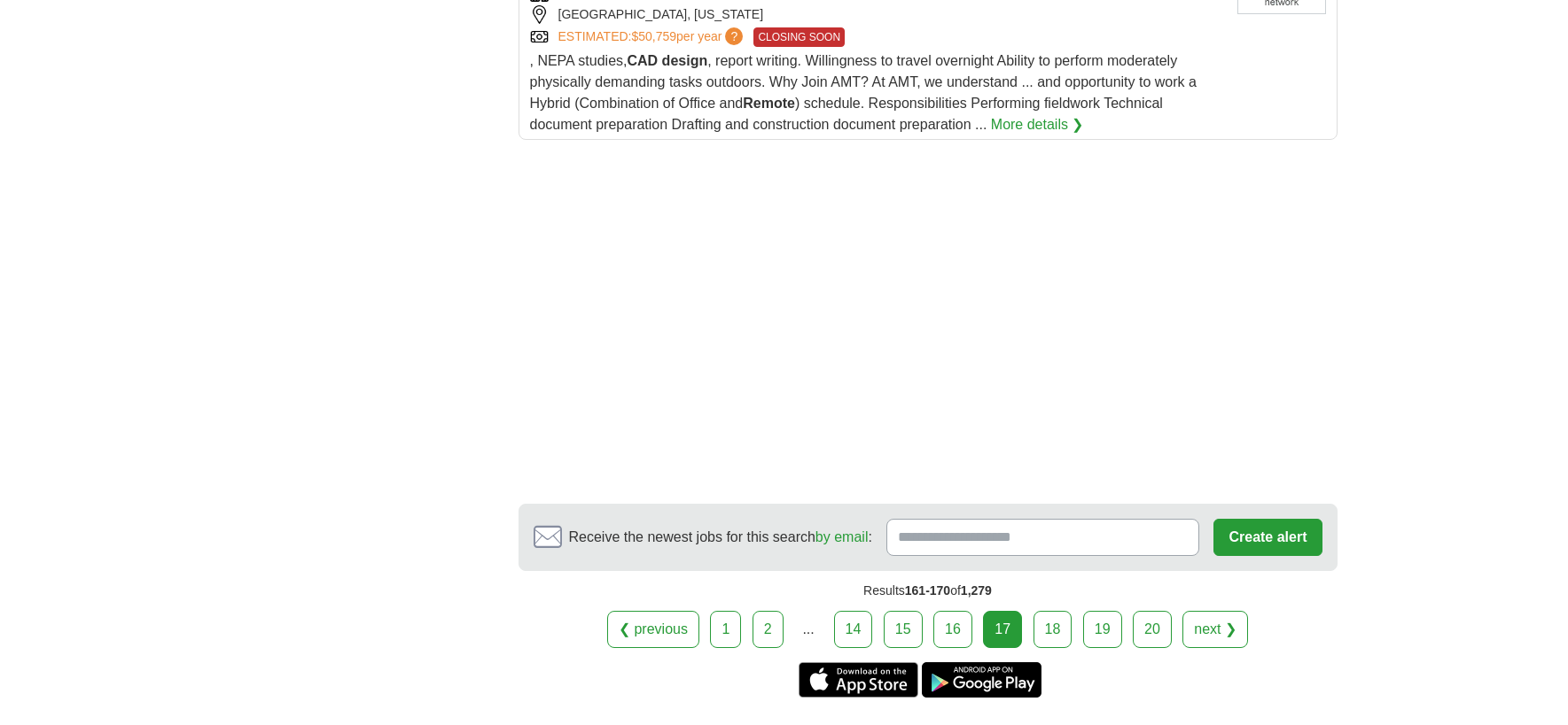
scroll to position [2480, 0]
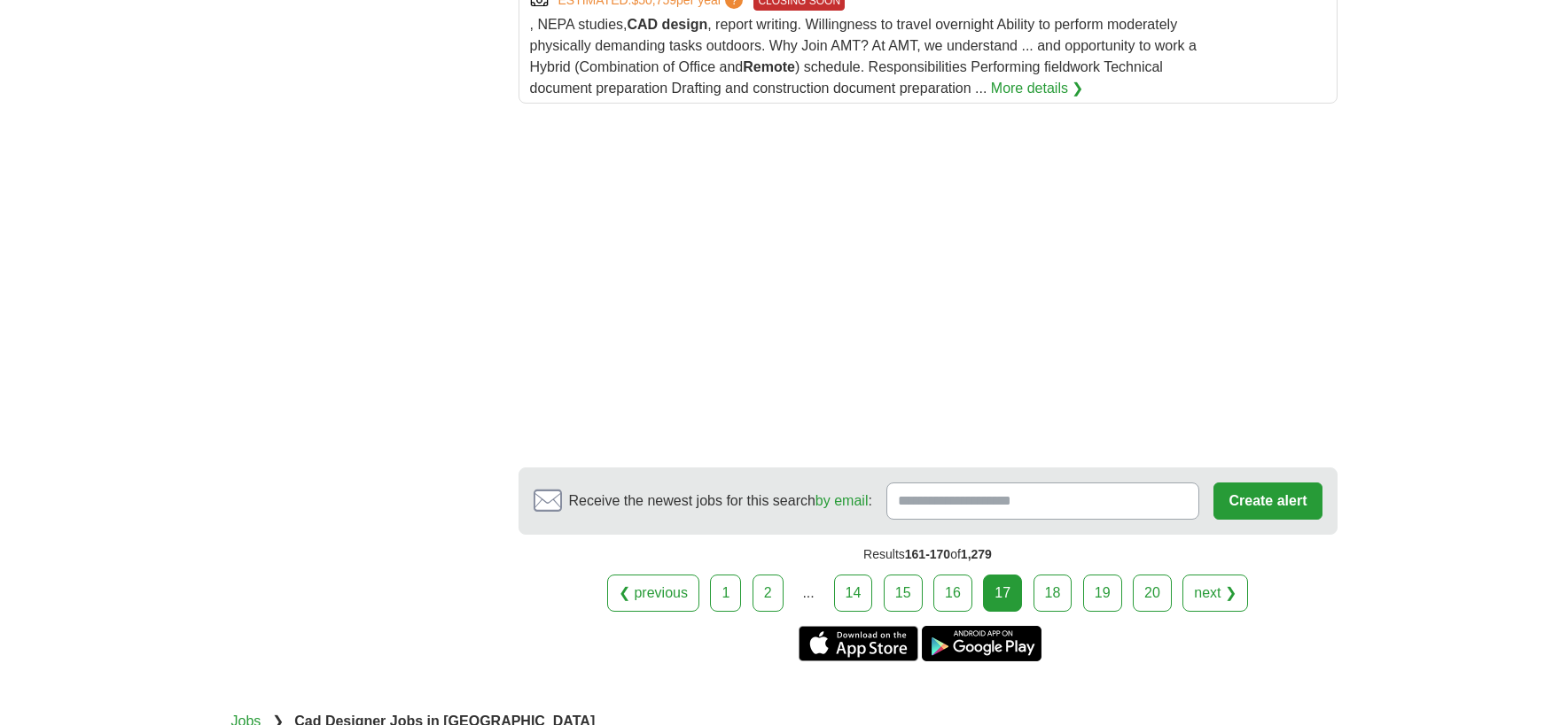
click at [1058, 575] on link "18" at bounding box center [1053, 594] width 39 height 37
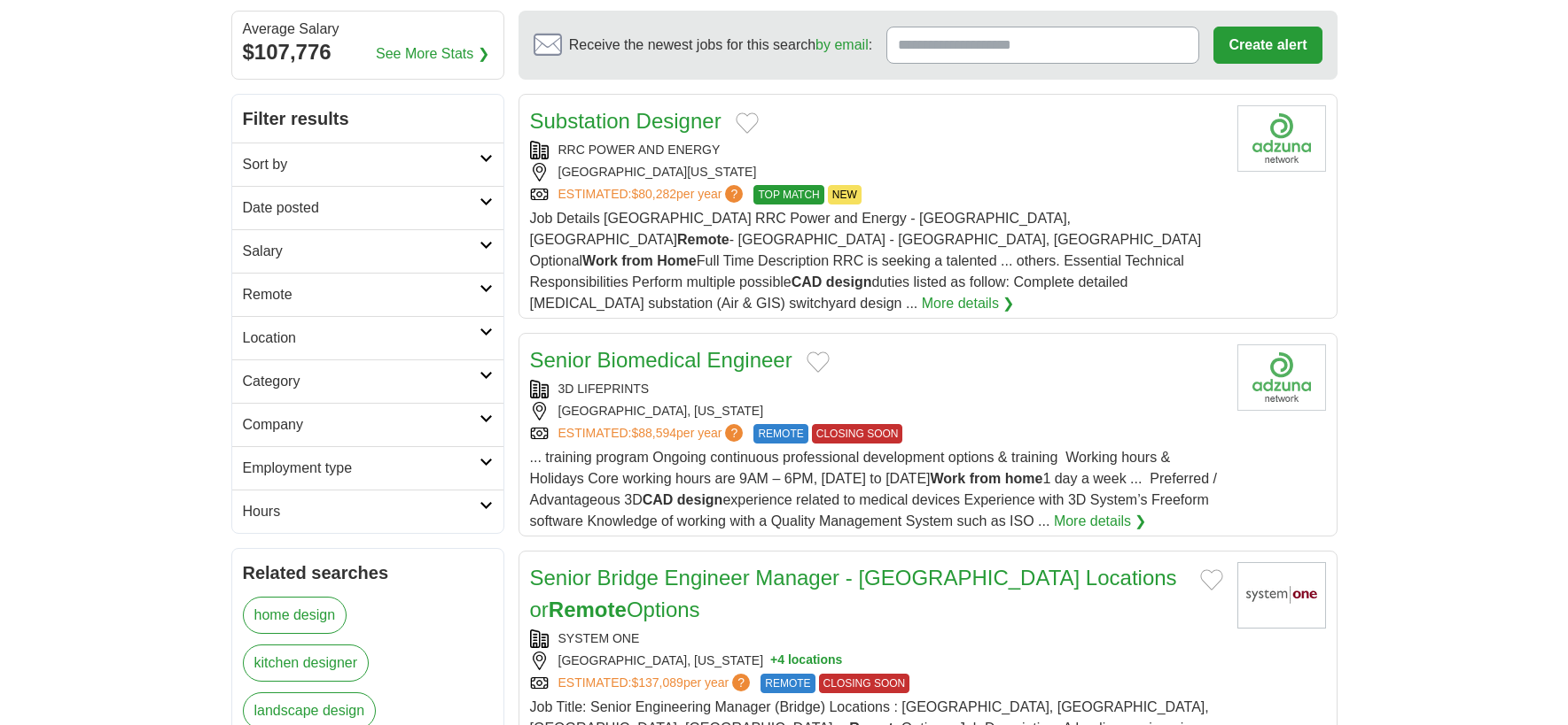
scroll to position [354, 0]
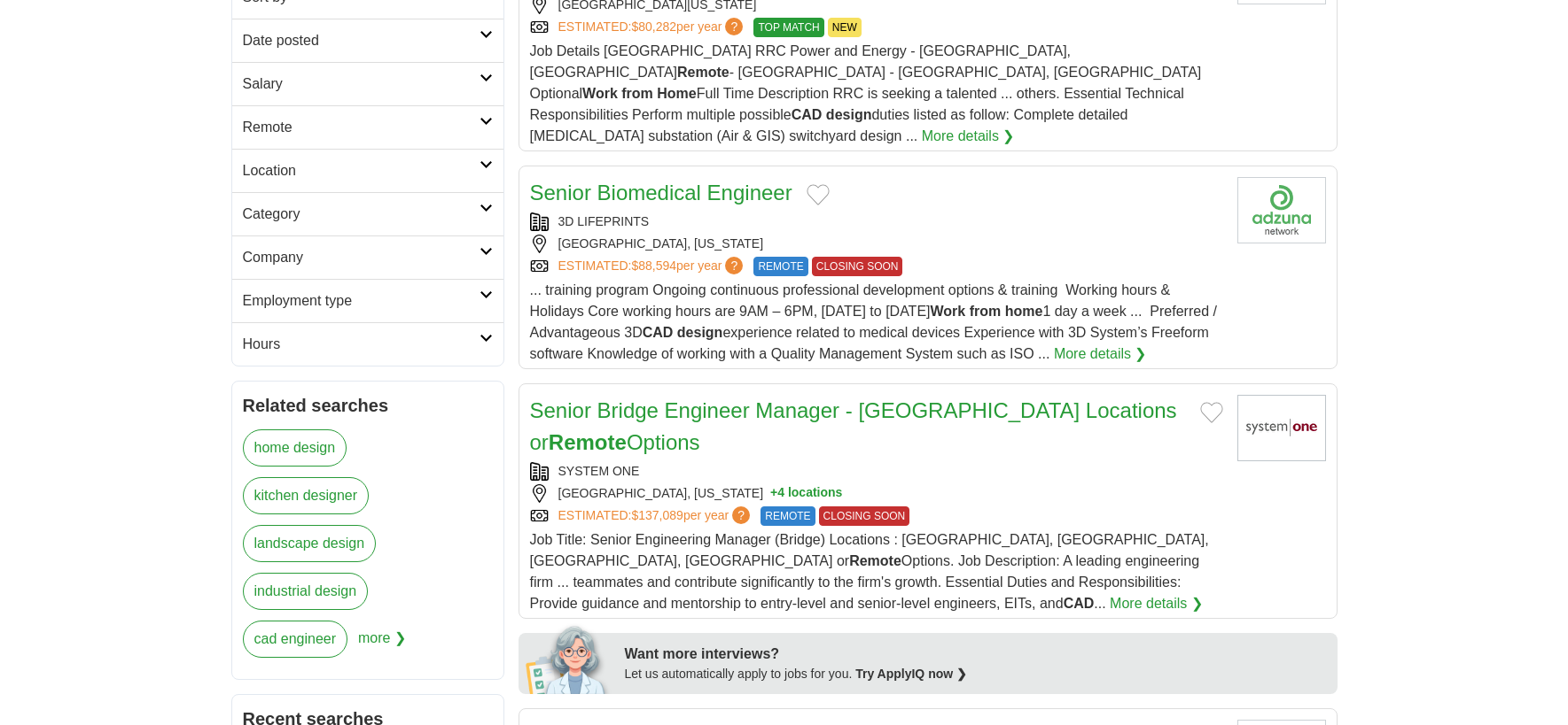
click at [595, 181] on link "Senior Biomedical Engineer" at bounding box center [661, 193] width 262 height 24
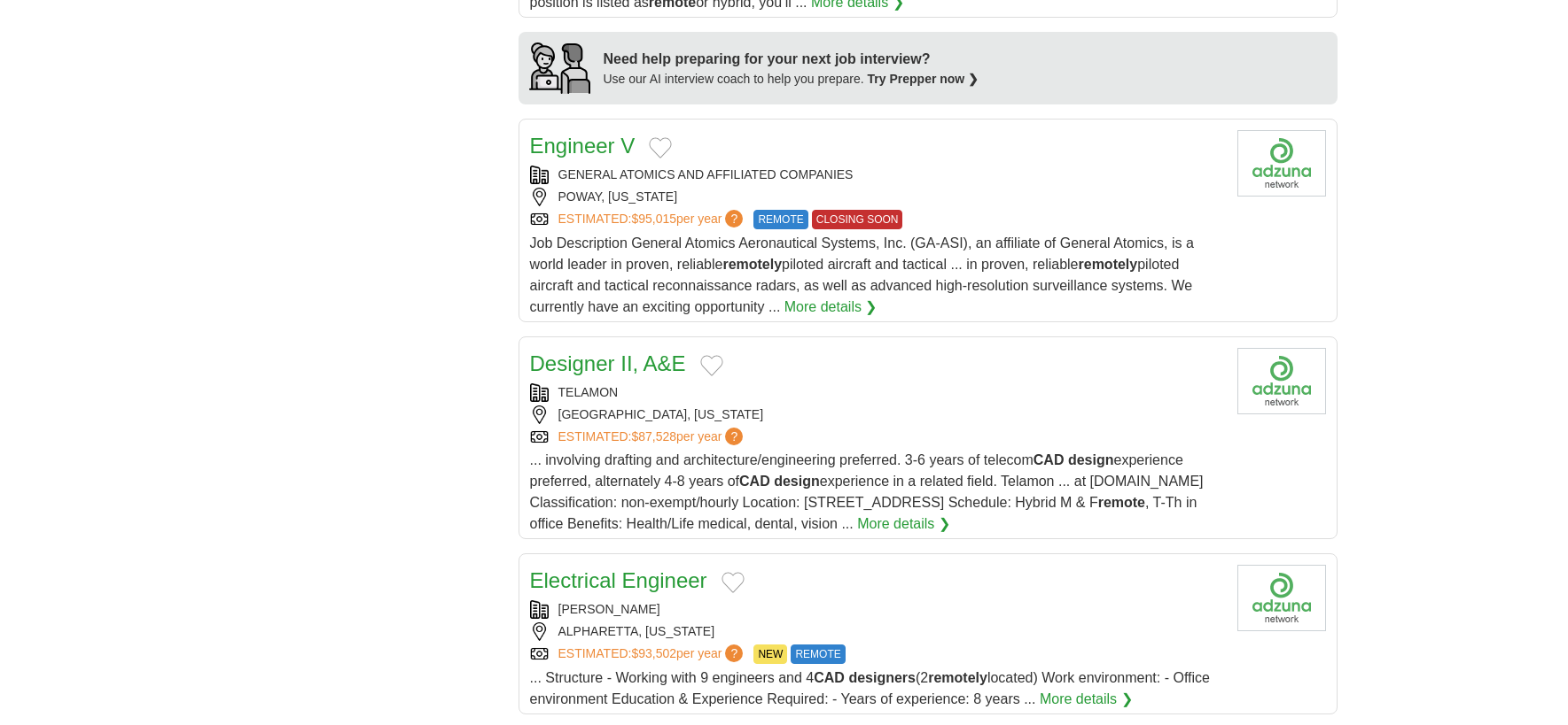
scroll to position [1682, 0]
click at [570, 133] on link "Engineer V" at bounding box center [582, 145] width 106 height 24
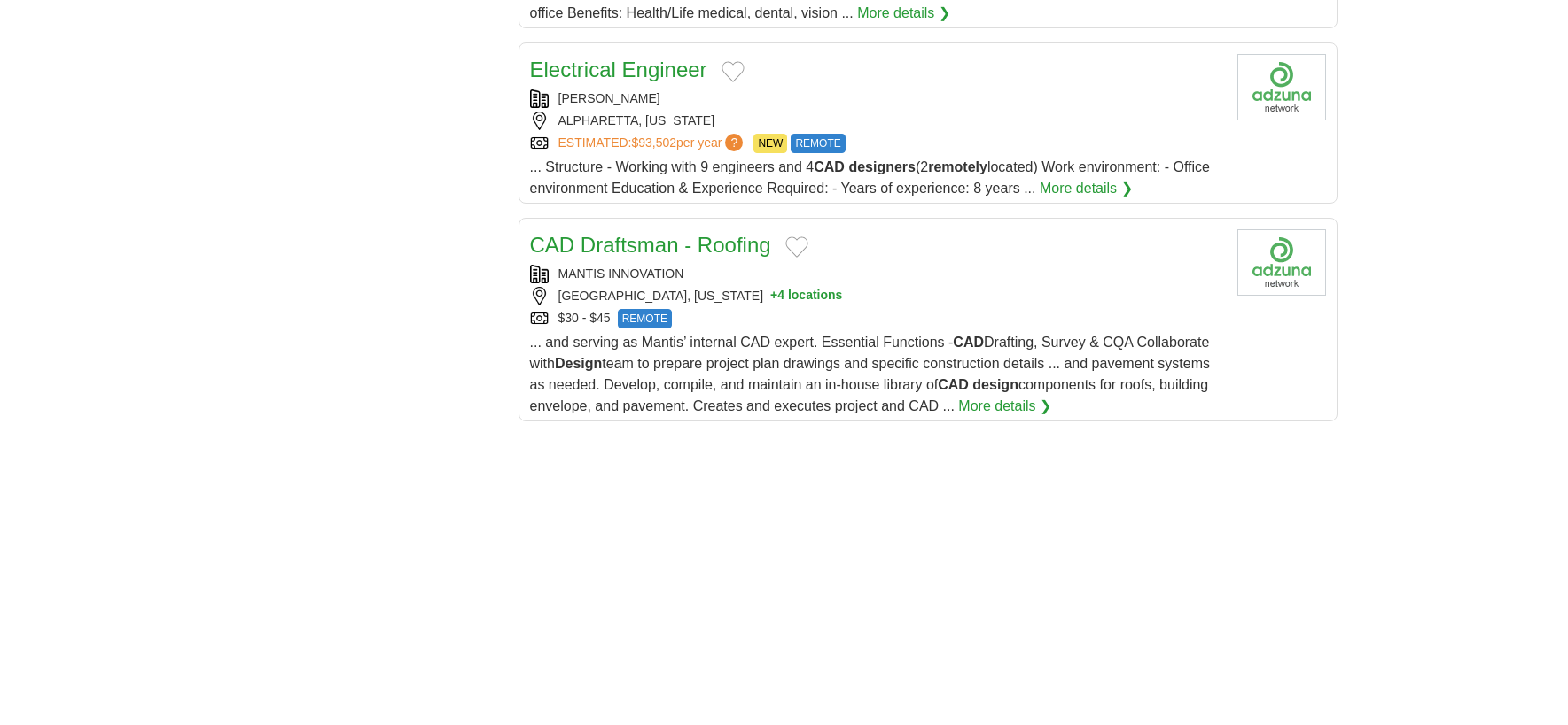
scroll to position [2214, 0]
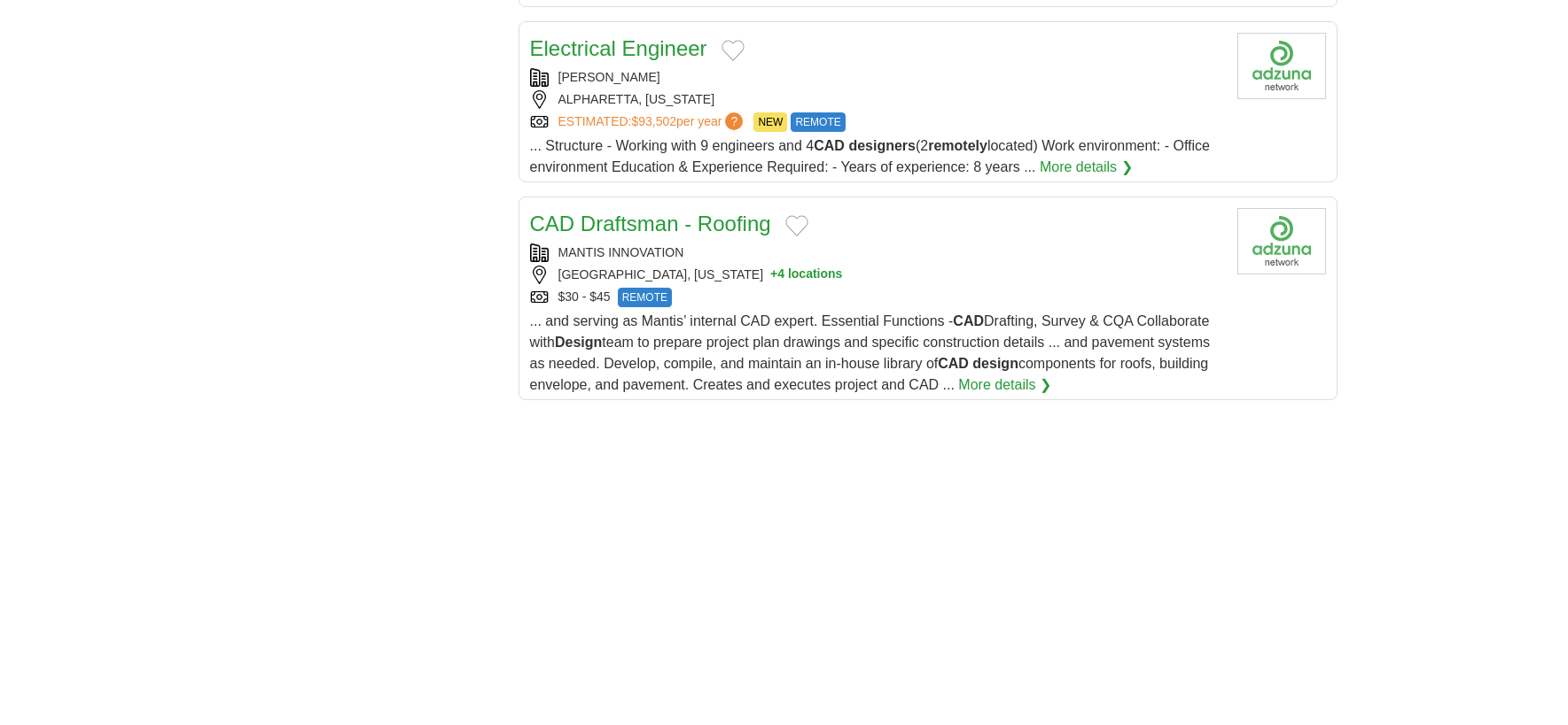
click at [597, 212] on link "CAD Draftsman - Roofing" at bounding box center [650, 224] width 241 height 24
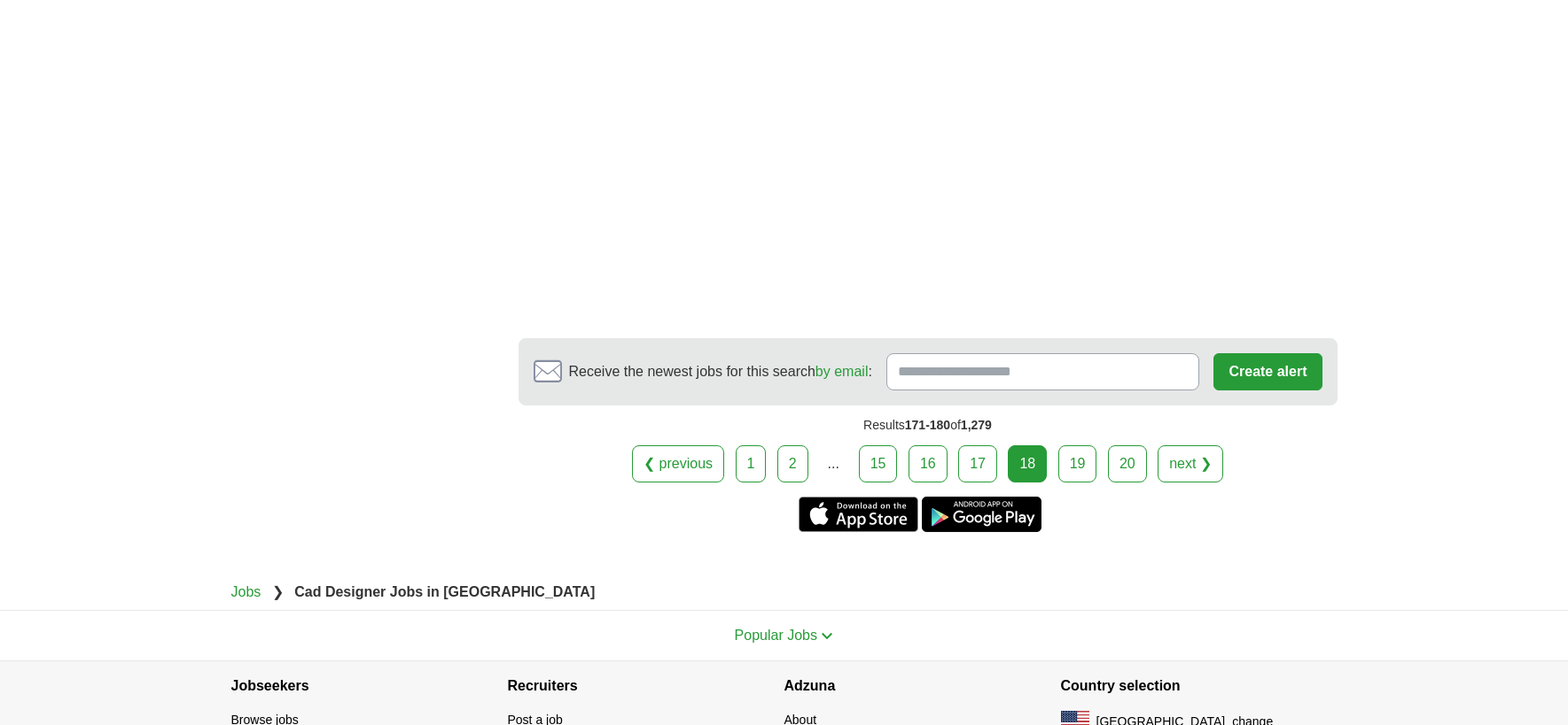
scroll to position [3277, 0]
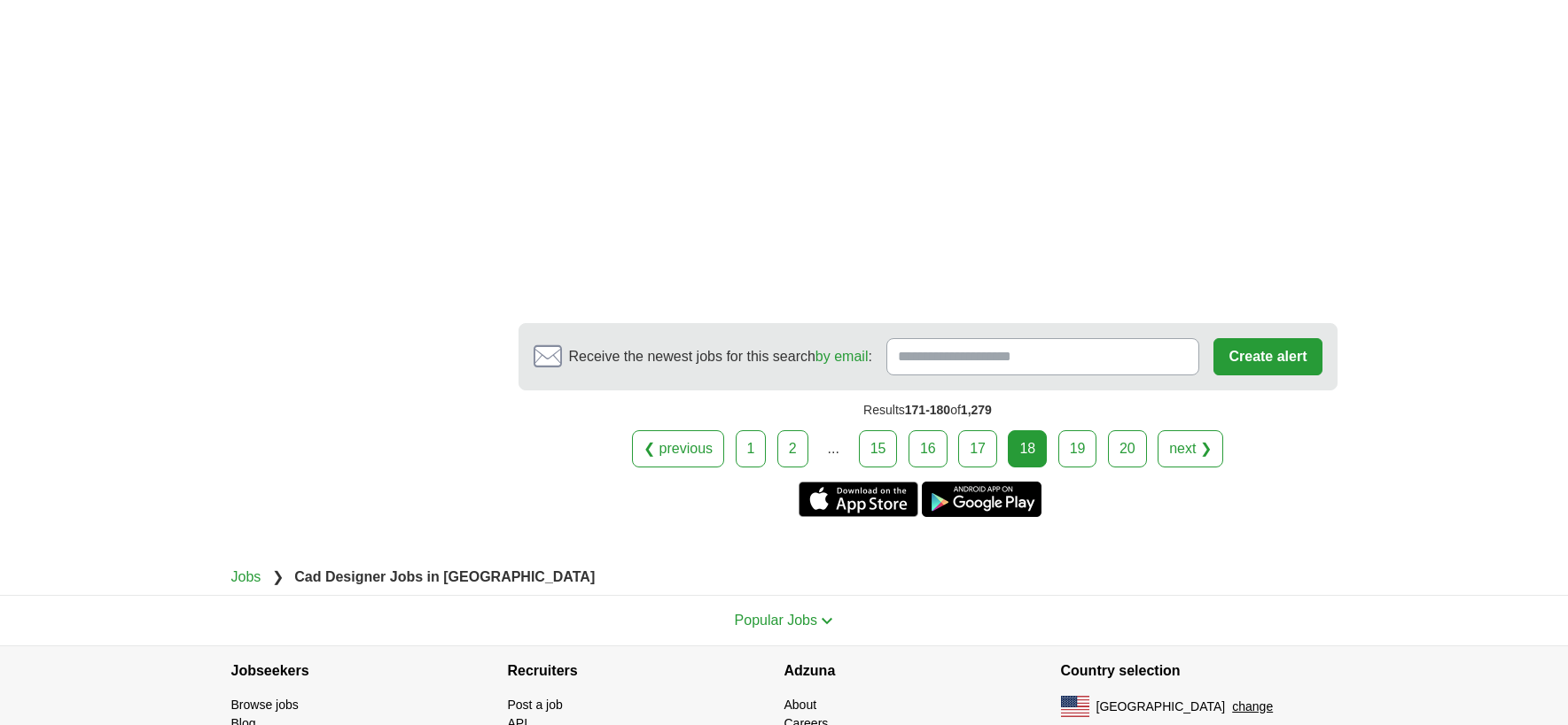
click at [1087, 430] on link "19" at bounding box center [1078, 449] width 39 height 37
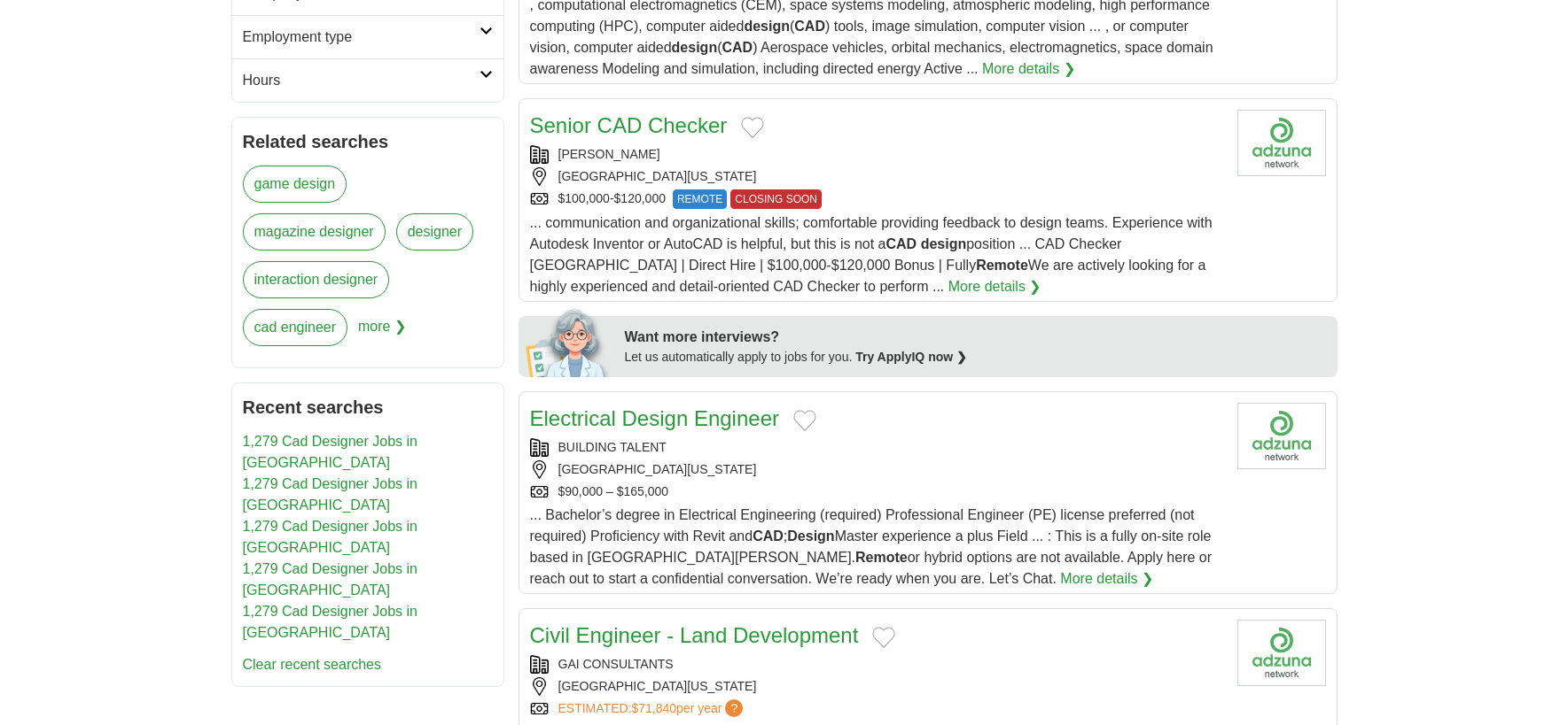
scroll to position [620, 0]
click at [589, 121] on link "Senior CAD Checker" at bounding box center [629, 123] width 198 height 24
click at [948, 276] on link "More details ❯" at bounding box center [994, 285] width 93 height 21
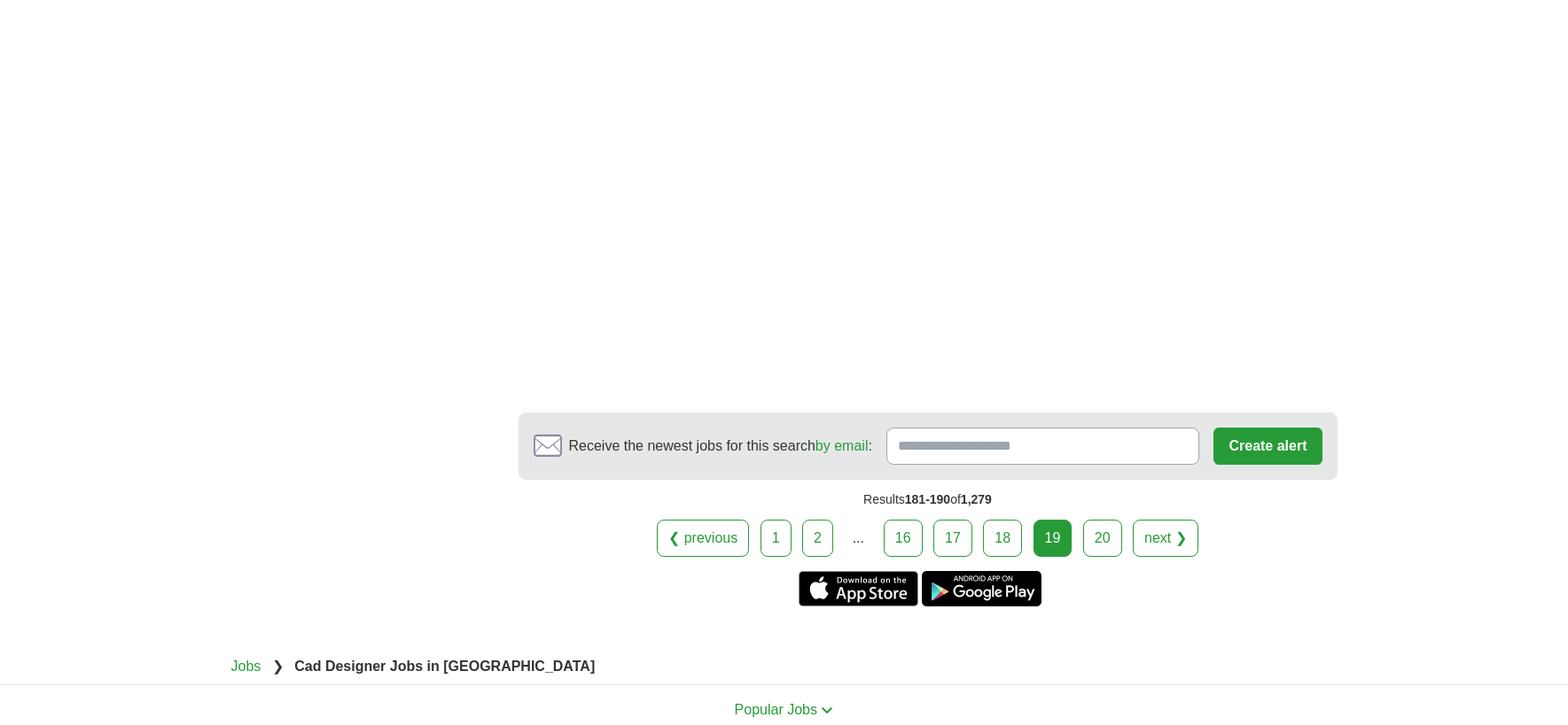
scroll to position [2923, 0]
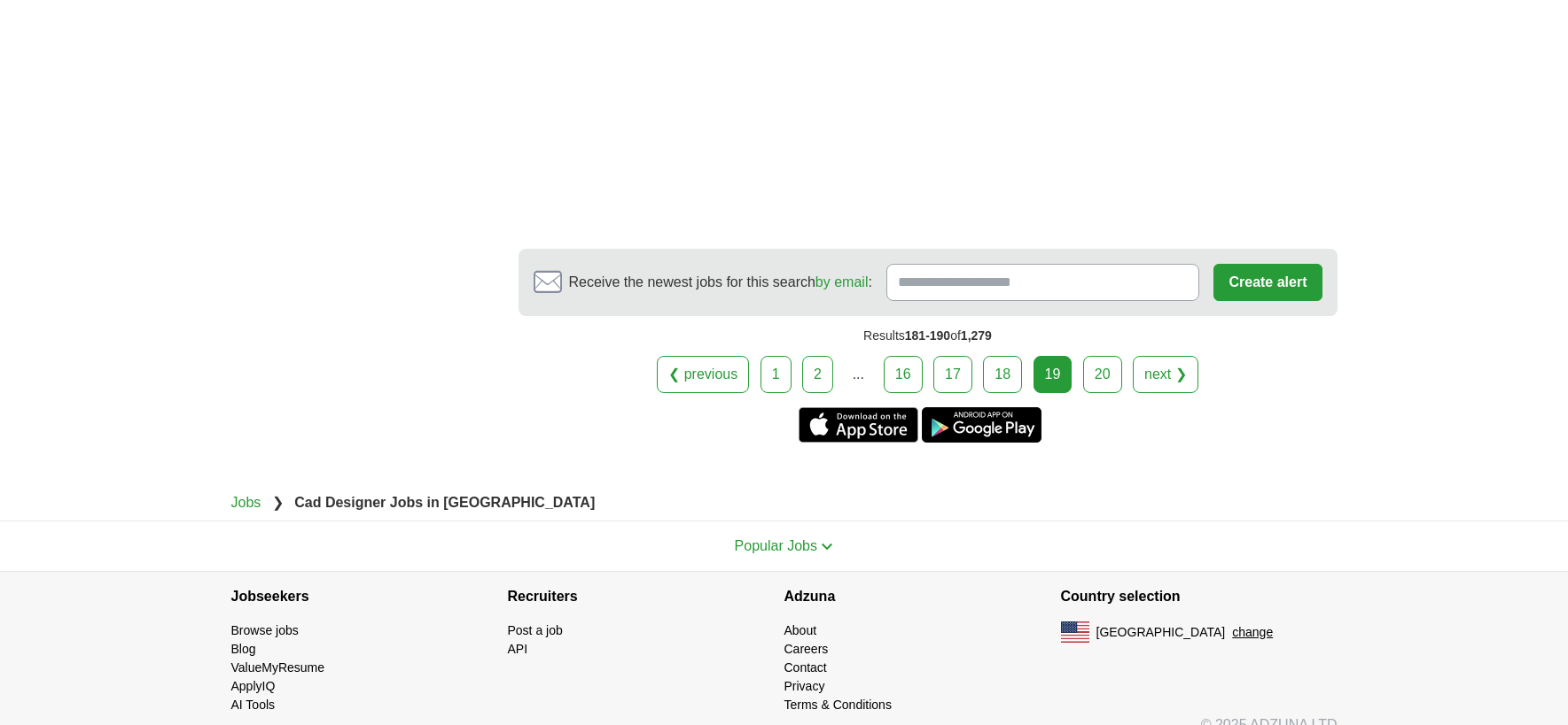
click at [1100, 368] on link "20" at bounding box center [1103, 374] width 39 height 37
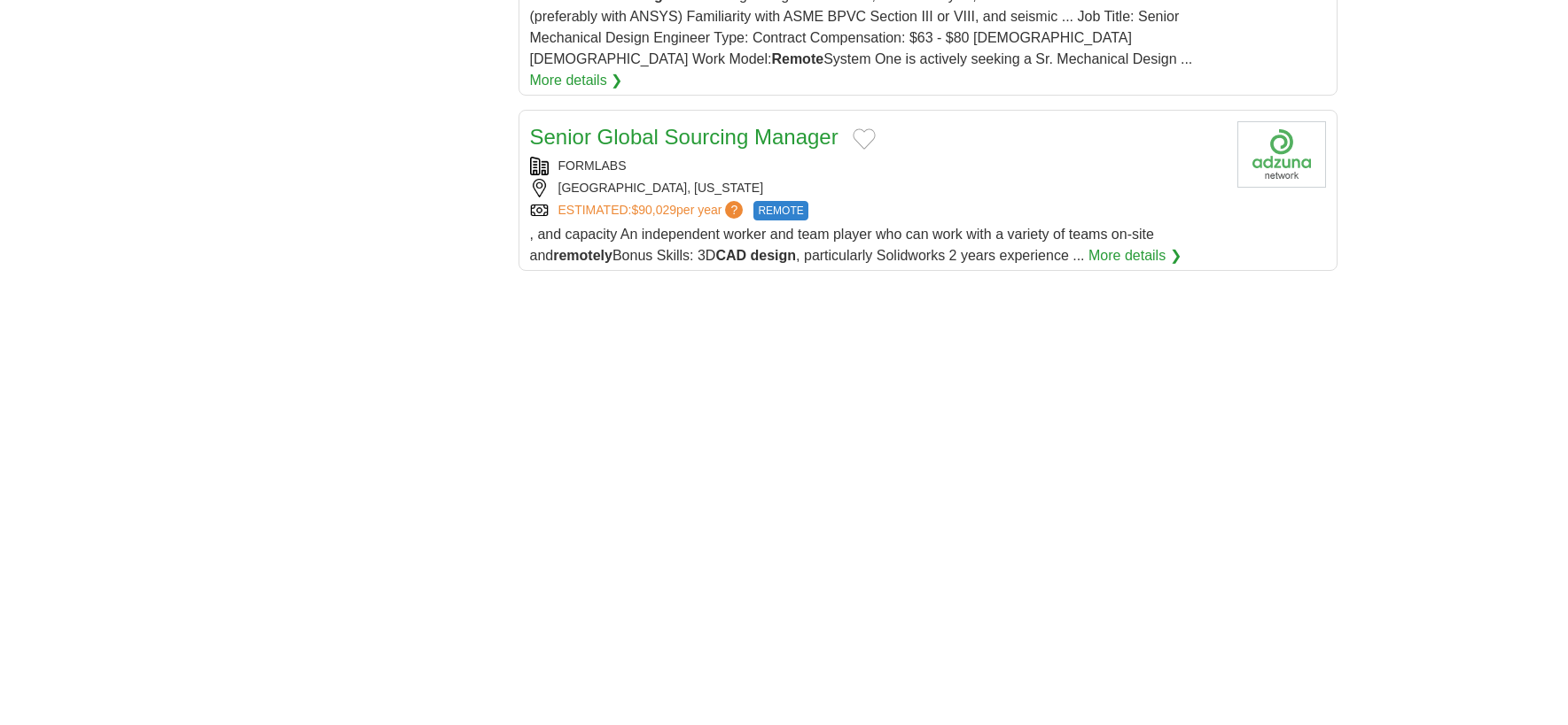
scroll to position [2480, 0]
